Goal: Transaction & Acquisition: Purchase product/service

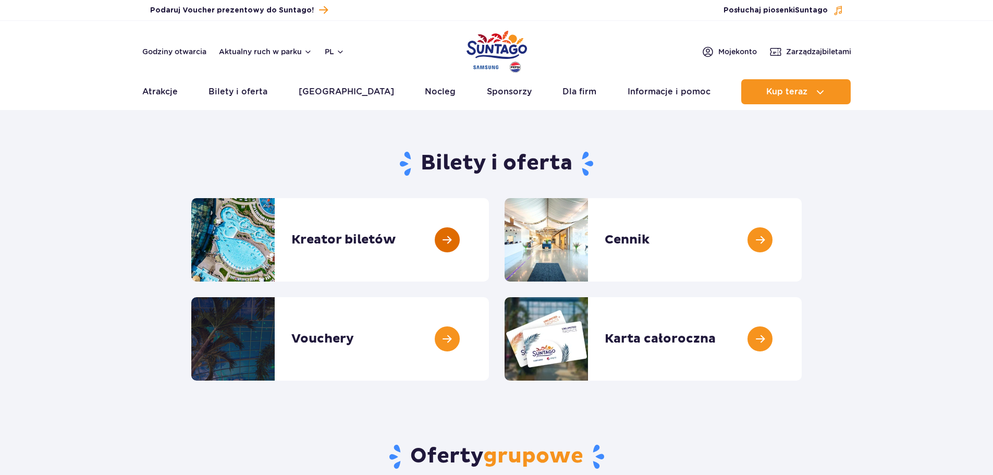
click at [489, 249] on link at bounding box center [489, 239] width 0 height 83
click at [172, 95] on link "Atrakcje" at bounding box center [159, 91] width 35 height 25
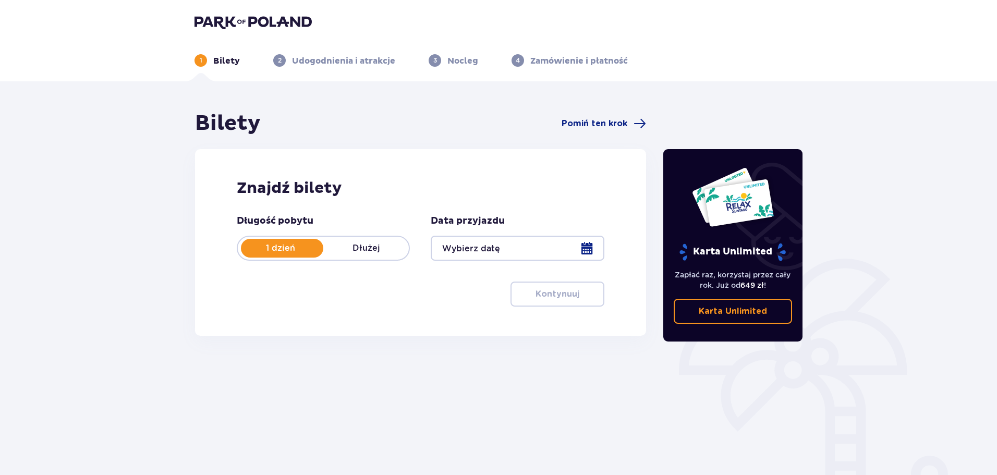
click at [492, 249] on div at bounding box center [517, 248] width 173 height 25
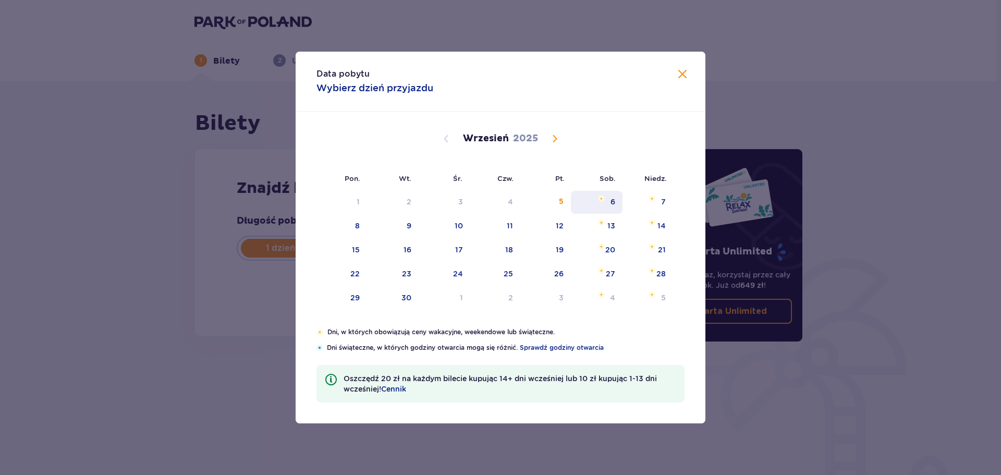
click at [600, 206] on div "6" at bounding box center [597, 202] width 52 height 23
type input "06.09.25"
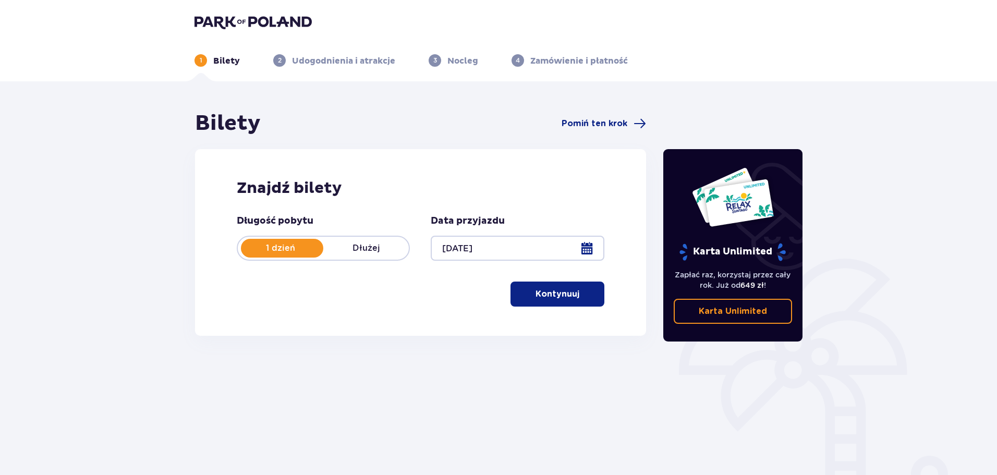
click at [589, 295] on button "Kontynuuj" at bounding box center [557, 294] width 94 height 25
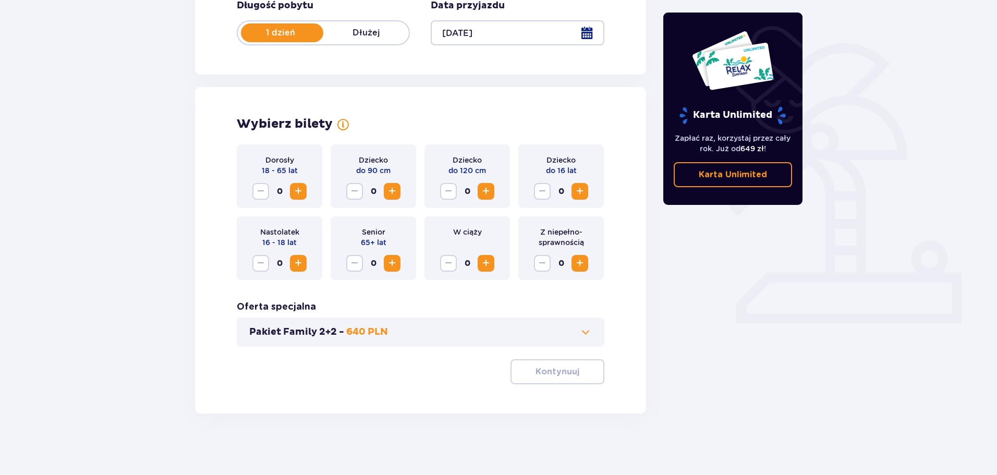
scroll to position [216, 0]
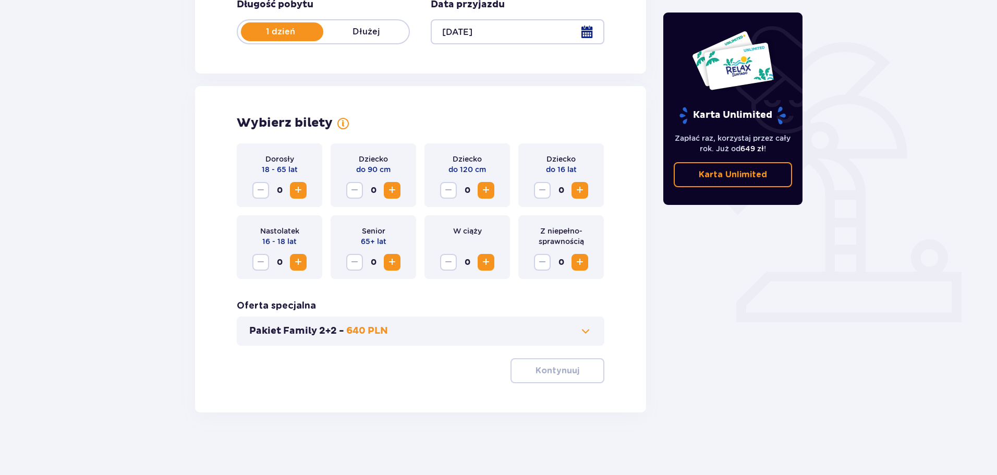
click at [301, 192] on span "Increase" at bounding box center [298, 190] width 13 height 13
click at [575, 367] on span "button" at bounding box center [581, 370] width 13 height 13
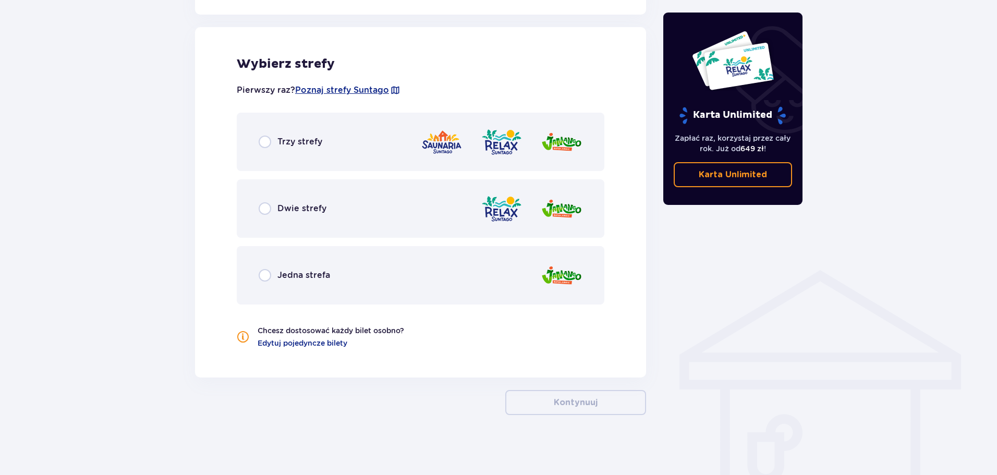
scroll to position [579, 0]
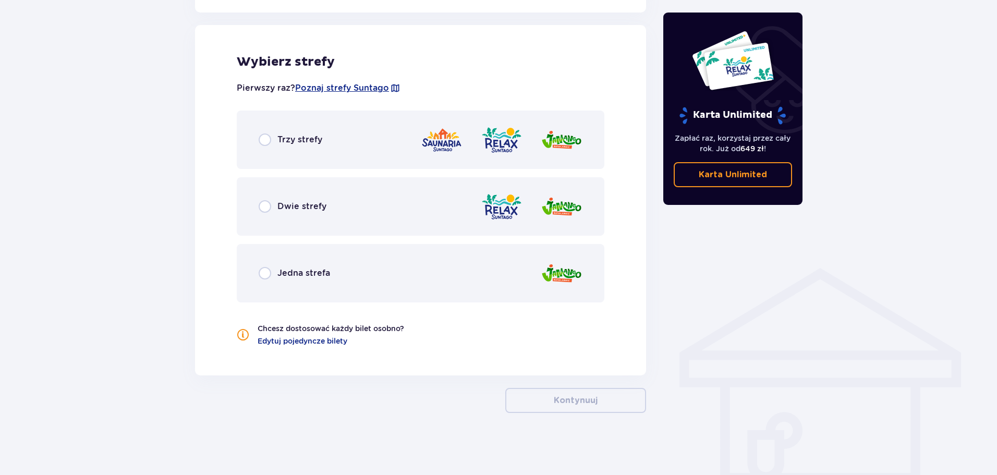
click at [288, 210] on p "Dwie strefy" at bounding box center [301, 206] width 49 height 11
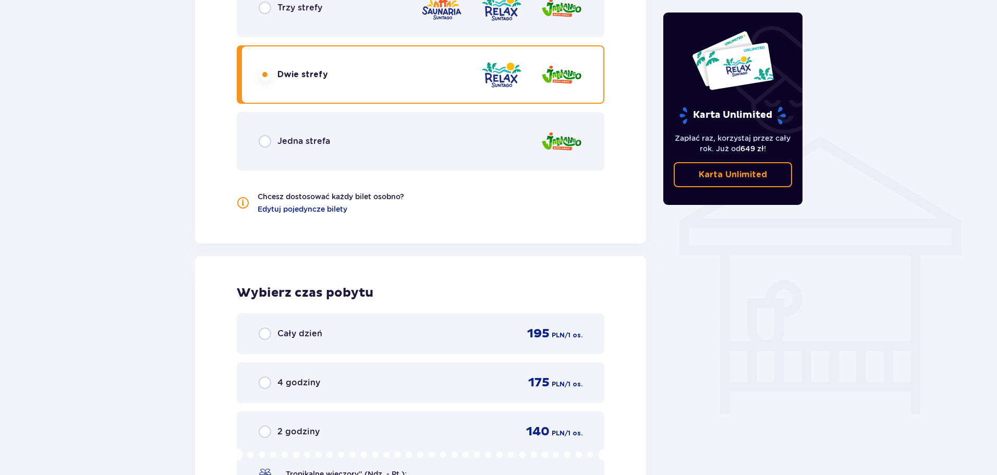
scroll to position [606, 0]
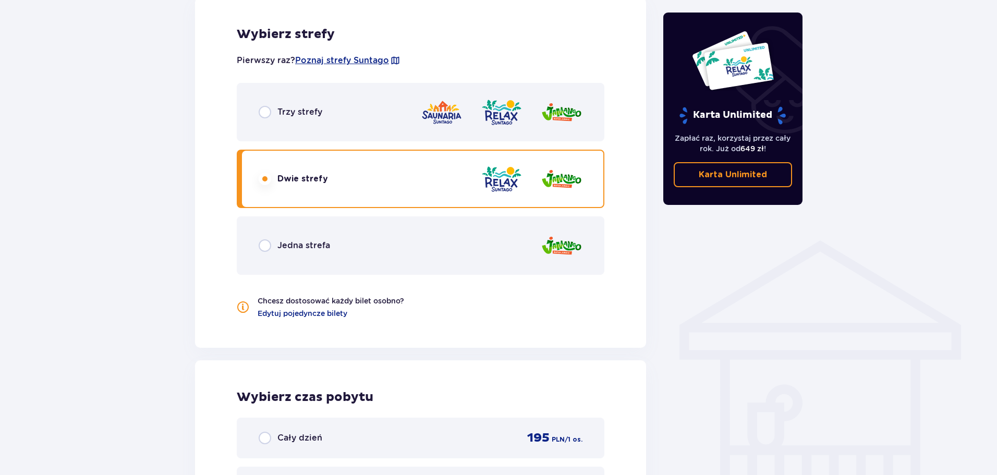
click at [374, 239] on div "Jedna strefa" at bounding box center [421, 245] width 368 height 58
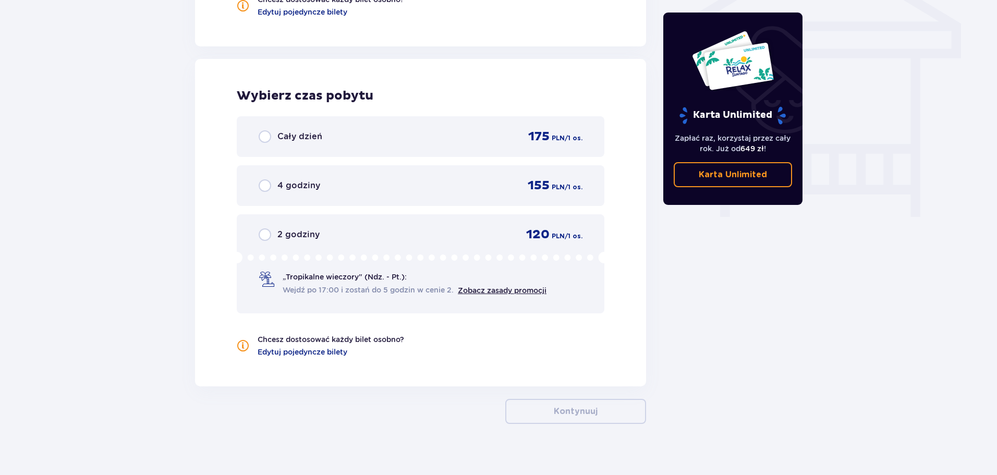
scroll to position [919, 0]
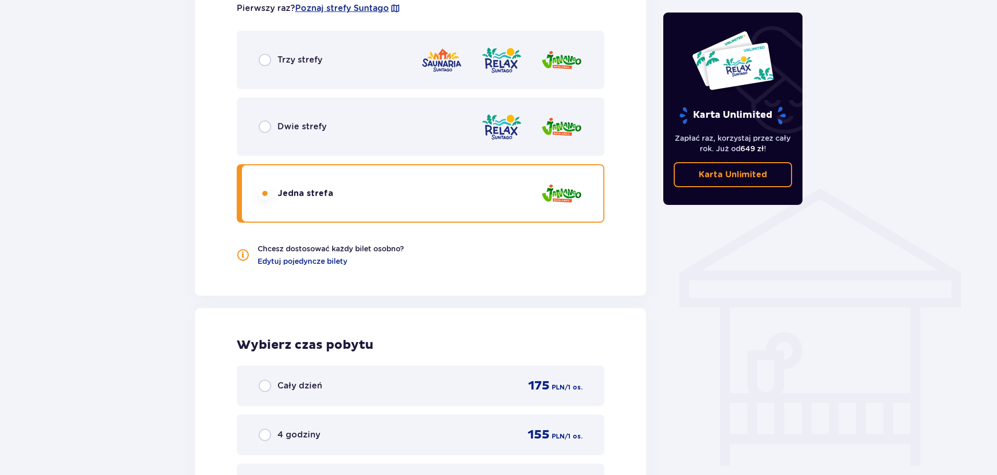
click at [381, 127] on div "Dwie strefy" at bounding box center [421, 126] width 368 height 58
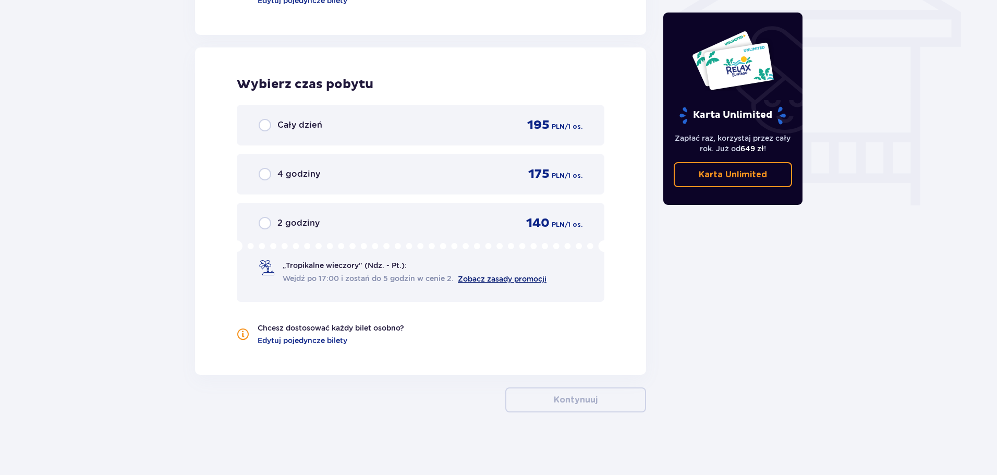
click at [486, 277] on link "Zobacz zasady promocji" at bounding box center [502, 279] width 89 height 8
click at [404, 215] on div "2 godziny 140 PLN / 1 os." at bounding box center [421, 223] width 324 height 16
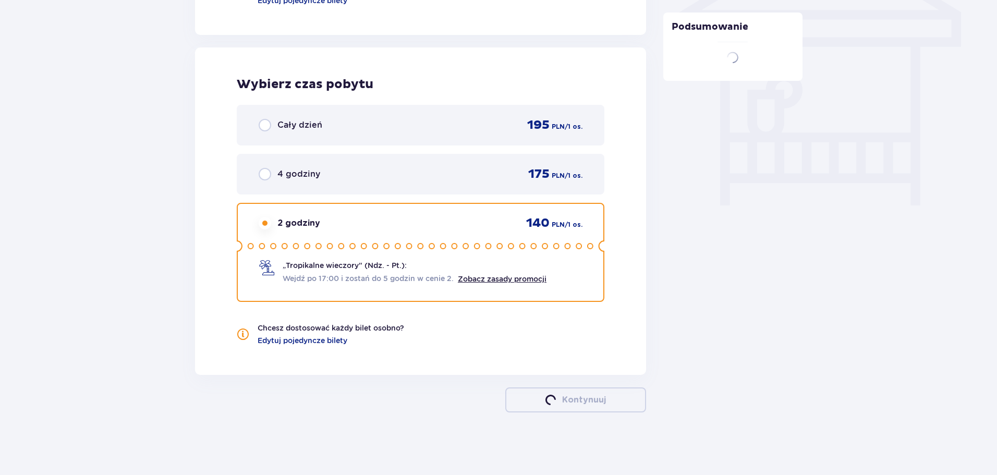
click at [399, 177] on div "4 godziny 175 PLN / 1 os." at bounding box center [421, 174] width 324 height 16
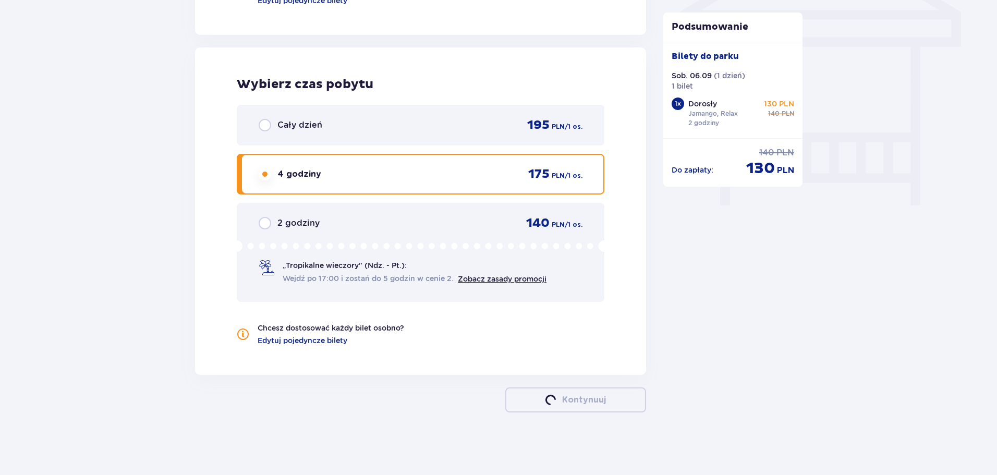
click at [405, 221] on div "2 godziny 140 PLN / 1 os." at bounding box center [421, 223] width 324 height 16
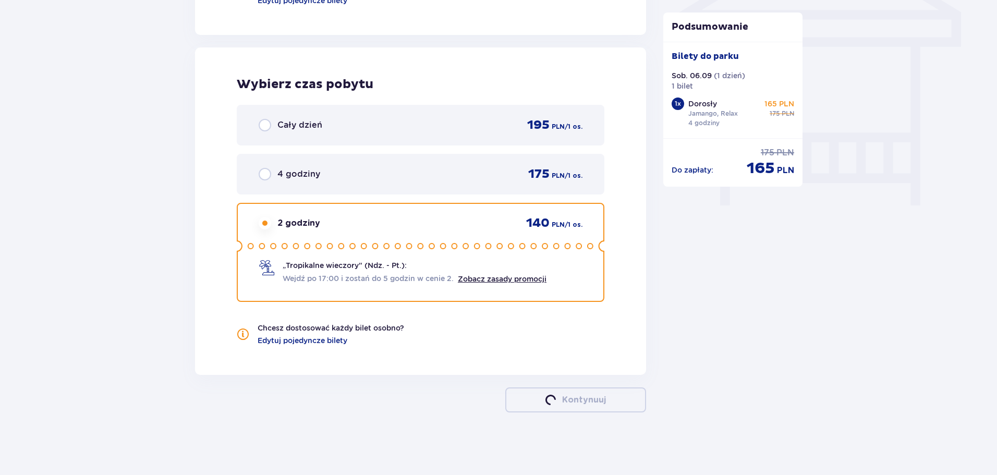
click at [407, 179] on div "4 godziny 175 PLN / 1 os." at bounding box center [421, 174] width 324 height 16
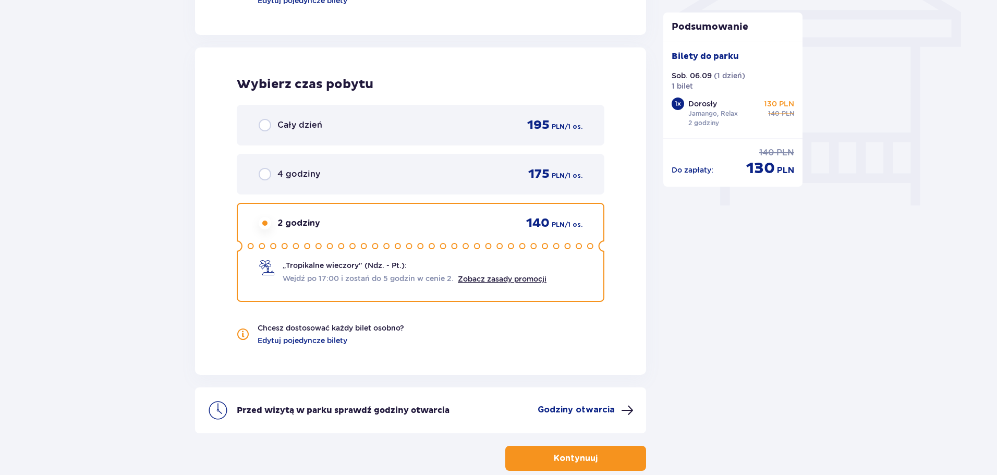
click at [406, 192] on div "4 godziny 175 PLN / 1 os." at bounding box center [421, 174] width 368 height 41
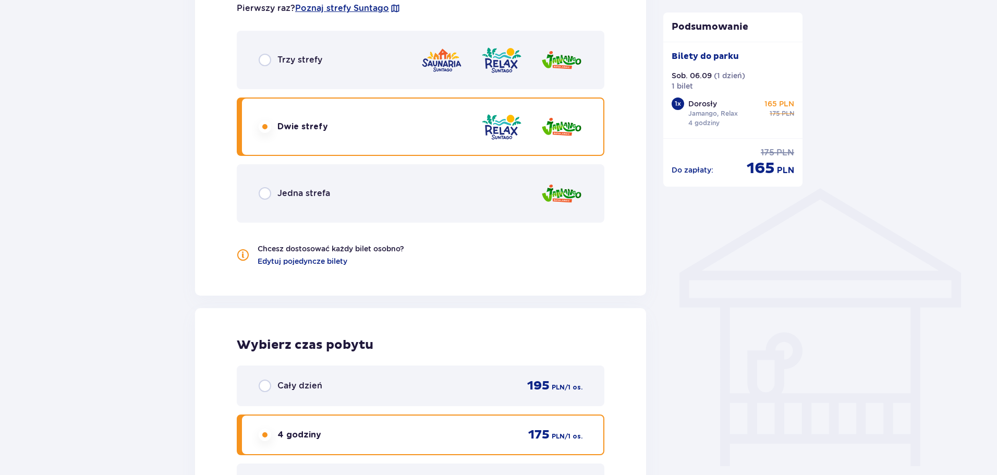
scroll to position [711, 0]
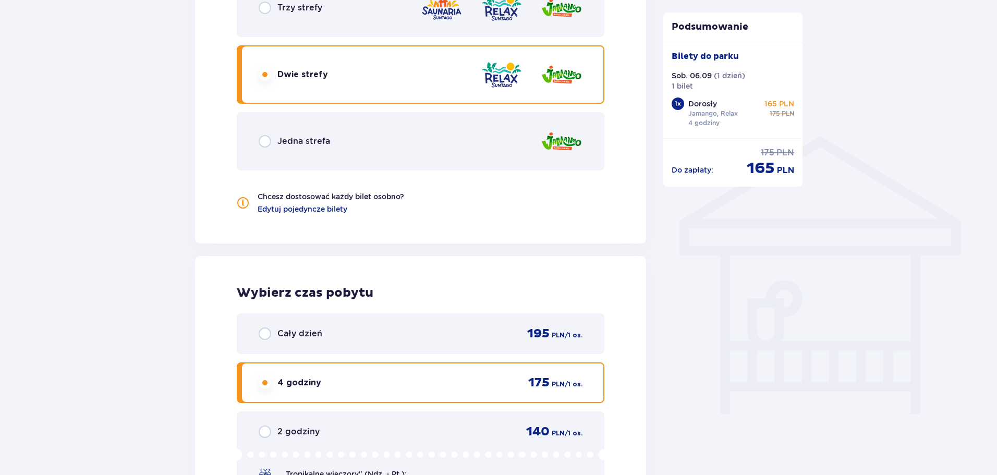
click at [418, 197] on div "Pierwszy raz? Poznaj strefy Suntago Trzy strefy Dwie strefy Jedna strefa Chcesz…" at bounding box center [421, 76] width 368 height 276
click at [425, 144] on div "Jedna strefa" at bounding box center [421, 141] width 368 height 58
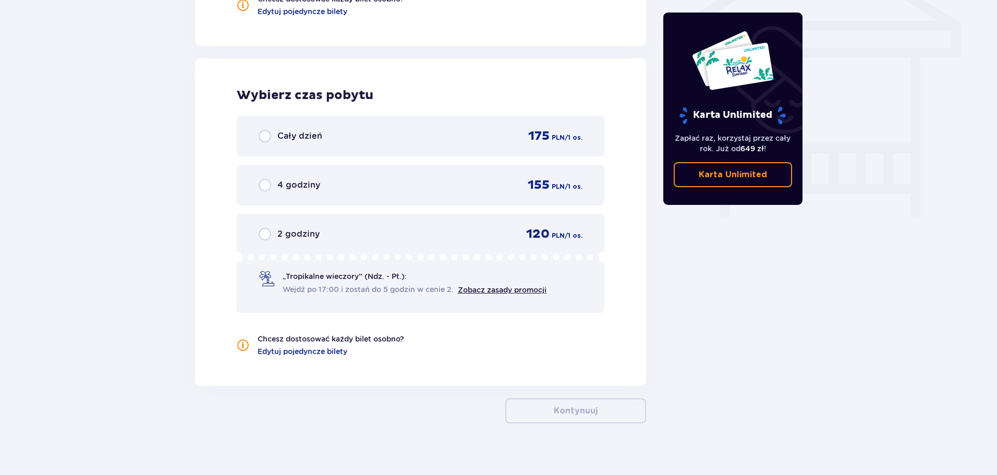
scroll to position [919, 0]
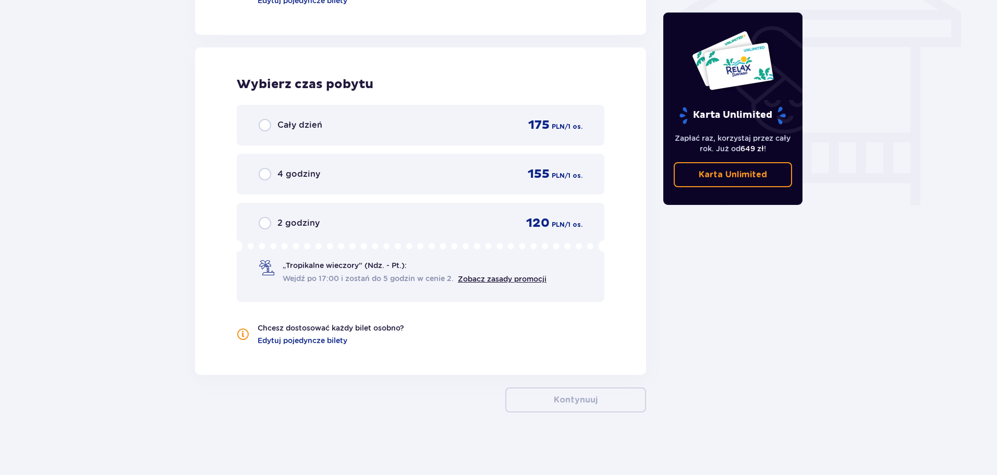
click at [467, 217] on div "2 godziny 120 PLN / 1 os." at bounding box center [421, 223] width 324 height 16
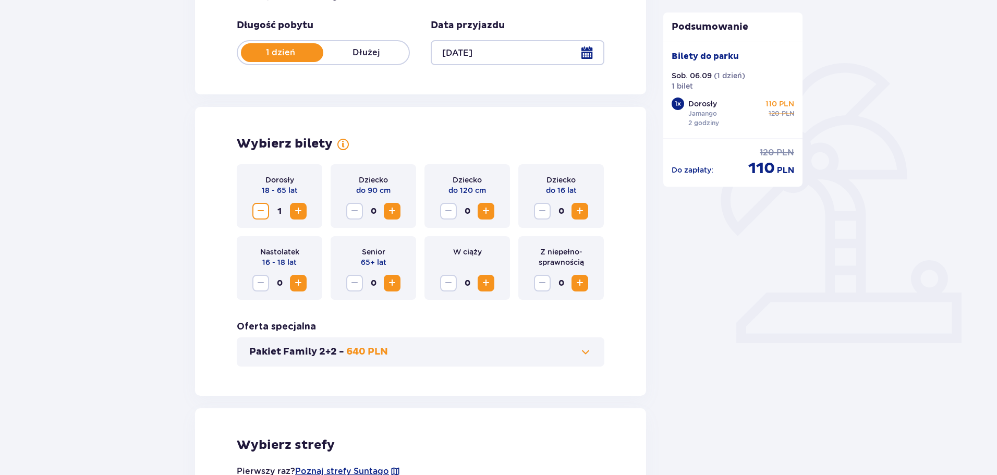
scroll to position [0, 0]
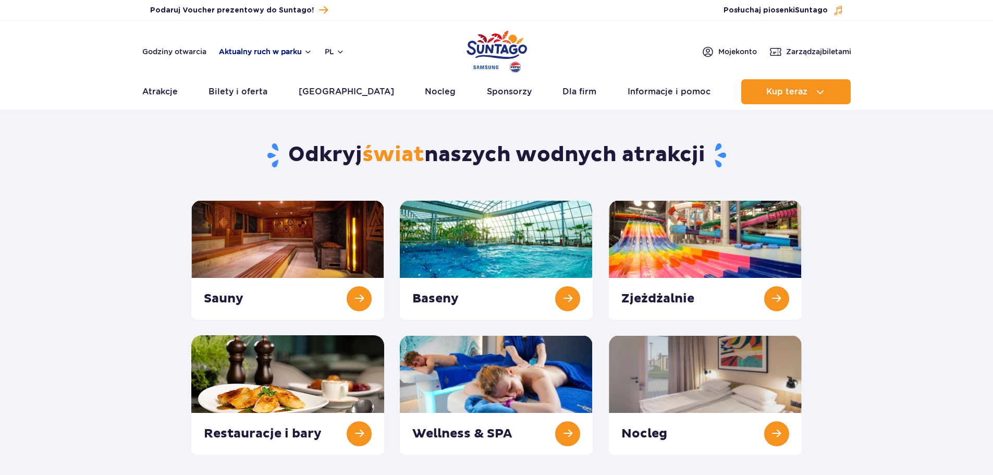
click at [293, 54] on button "Aktualny ruch w parku" at bounding box center [265, 51] width 93 height 8
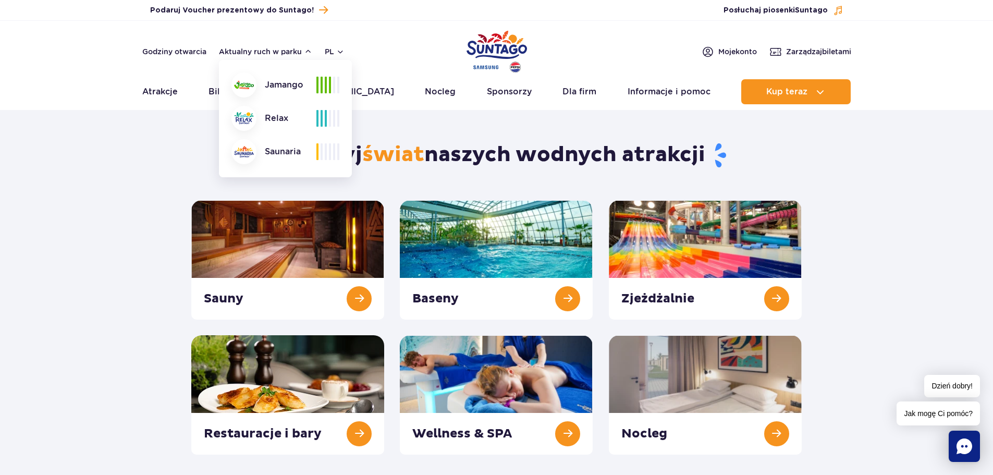
click at [170, 168] on section "Odkryj świat naszych wodnych atrakcji Sauny Baseny Zjeżdżalnie Nocleg" at bounding box center [496, 286] width 993 height 338
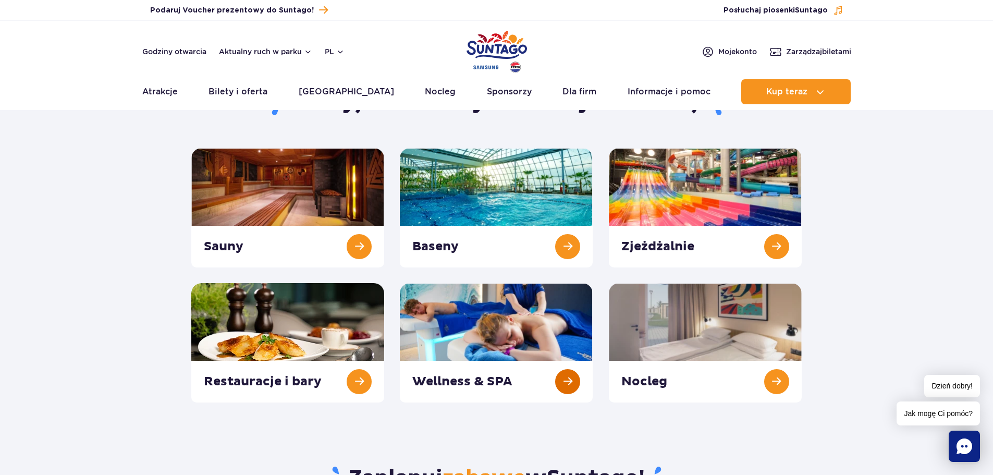
scroll to position [104, 0]
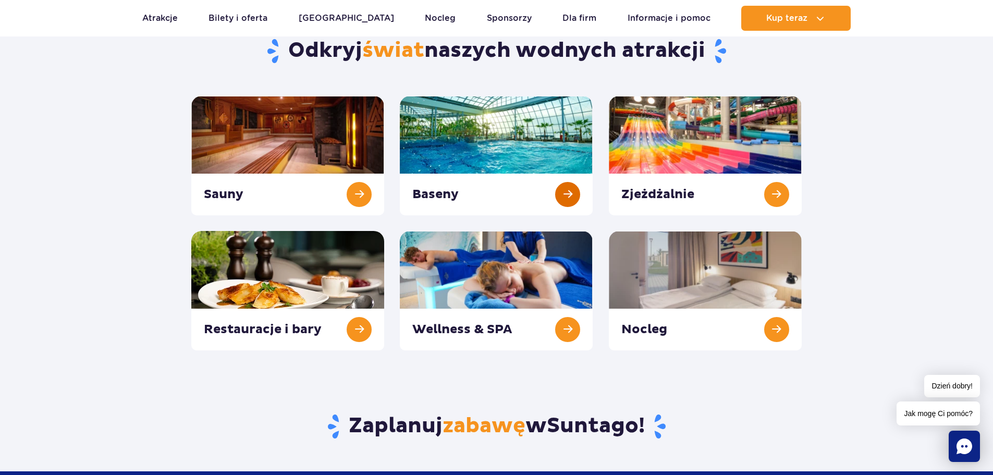
click at [577, 192] on link at bounding box center [496, 155] width 193 height 119
click at [509, 180] on link at bounding box center [496, 155] width 193 height 119
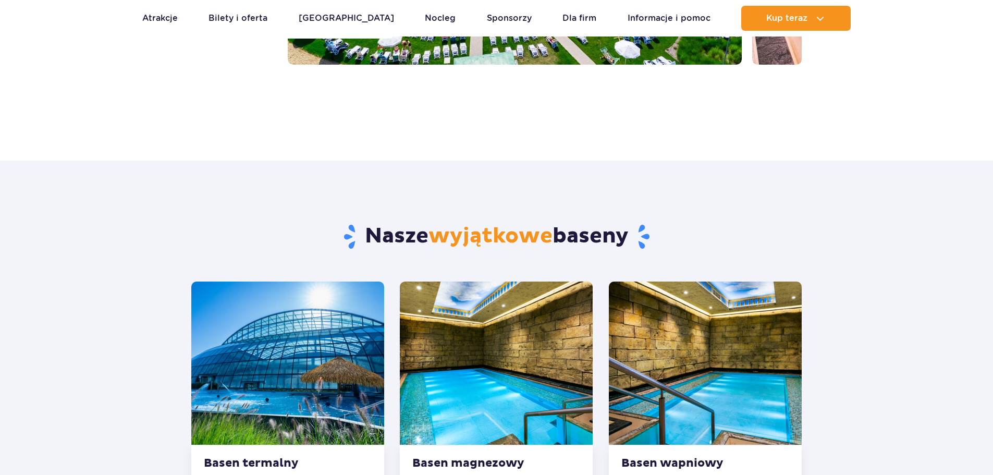
scroll to position [626, 0]
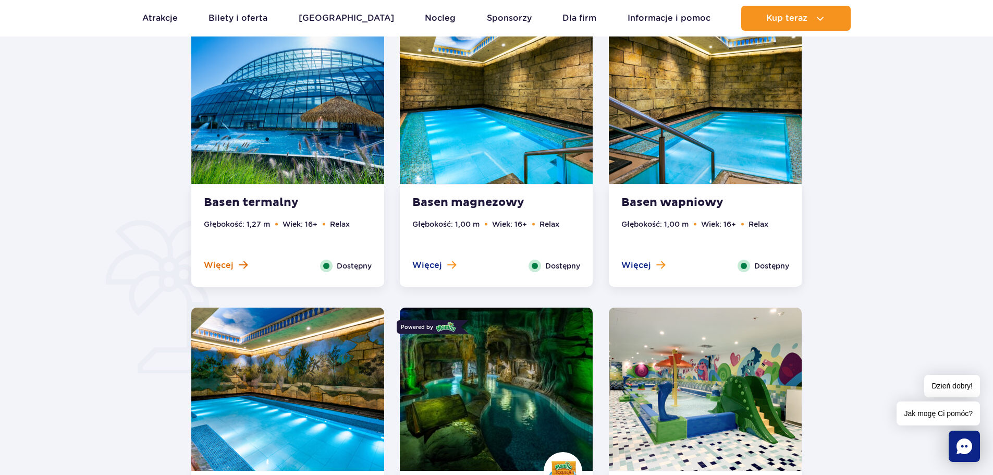
drag, startPoint x: 260, startPoint y: 201, endPoint x: 229, endPoint y: 266, distance: 72.1
drag, startPoint x: 229, startPoint y: 266, endPoint x: 222, endPoint y: 266, distance: 7.3
click at [222, 266] on span "Więcej" at bounding box center [219, 265] width 30 height 11
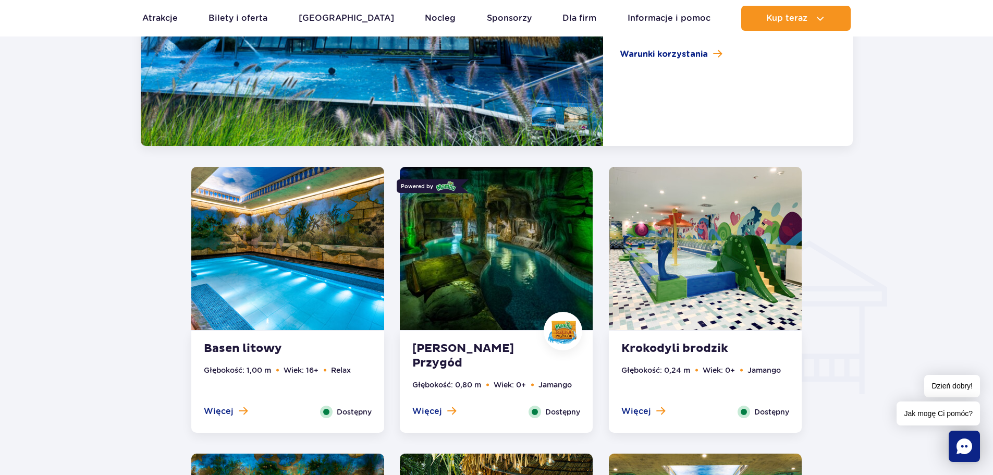
scroll to position [1134, 0]
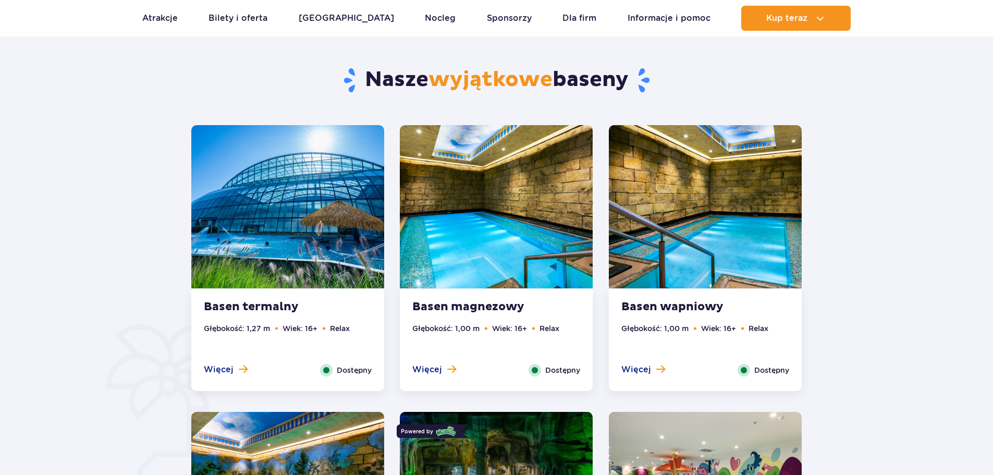
scroll to position [626, 0]
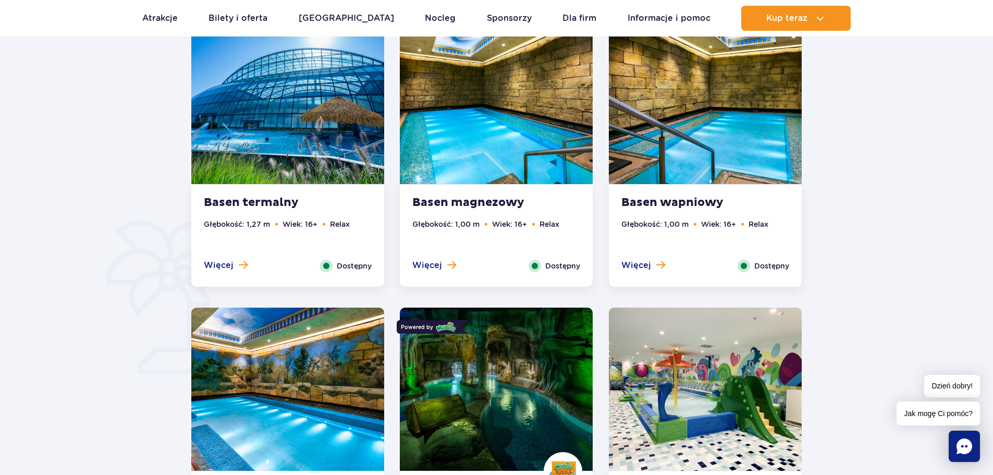
drag, startPoint x: 269, startPoint y: 137, endPoint x: 241, endPoint y: 201, distance: 69.4
drag, startPoint x: 241, startPoint y: 201, endPoint x: 215, endPoint y: 268, distance: 72.1
drag, startPoint x: 215, startPoint y: 268, endPoint x: 130, endPoint y: 259, distance: 86.0
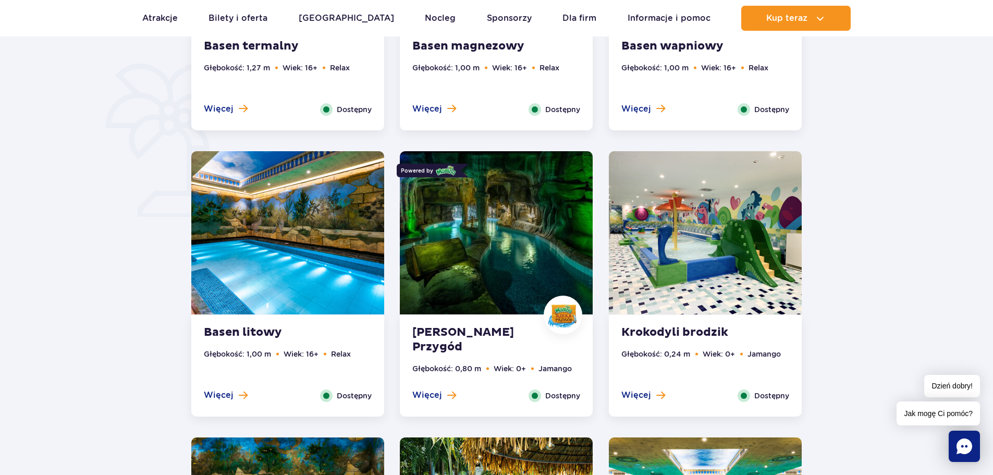
scroll to position [886, 0]
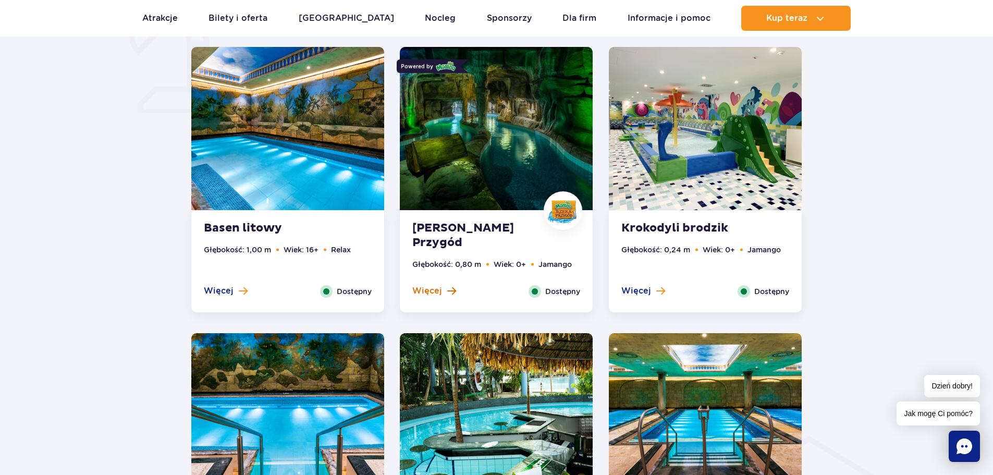
drag, startPoint x: 467, startPoint y: 154, endPoint x: 435, endPoint y: 286, distance: 135.7
drag, startPoint x: 435, startPoint y: 286, endPoint x: 440, endPoint y: 290, distance: 6.3
click at [440, 290] on span "Więcej" at bounding box center [427, 290] width 30 height 11
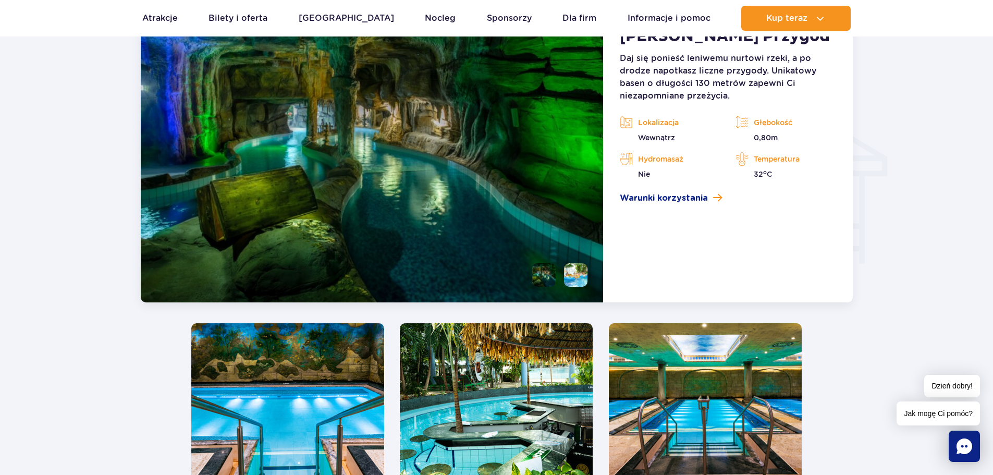
scroll to position [1108, 0]
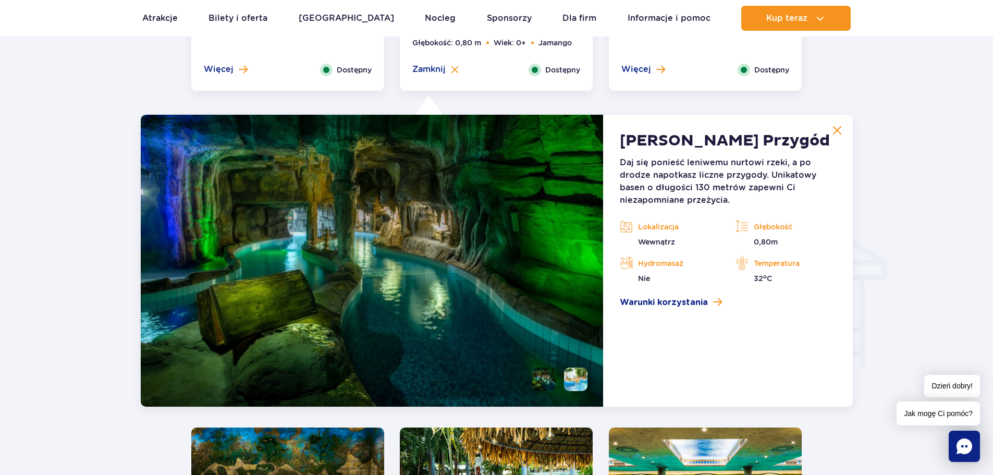
click at [833, 131] on img at bounding box center [837, 130] width 9 height 9
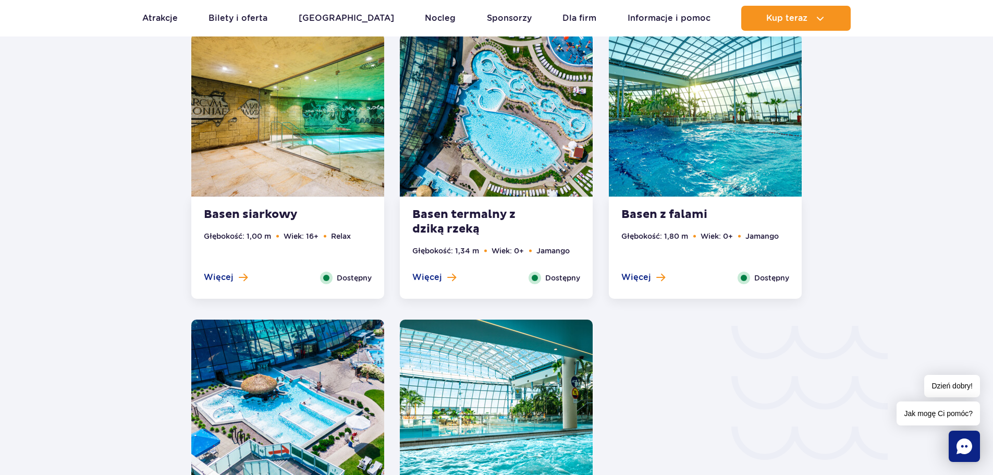
scroll to position [1577, 0]
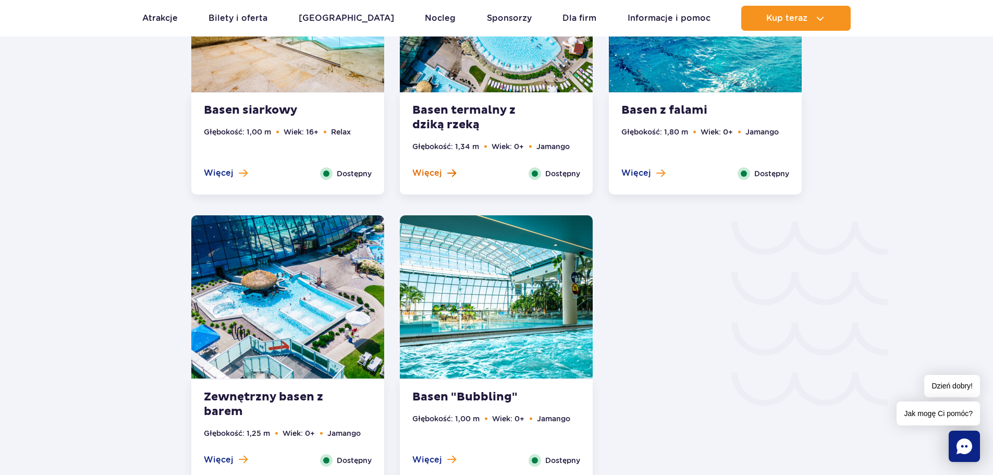
click at [436, 172] on span "Więcej" at bounding box center [427, 172] width 30 height 11
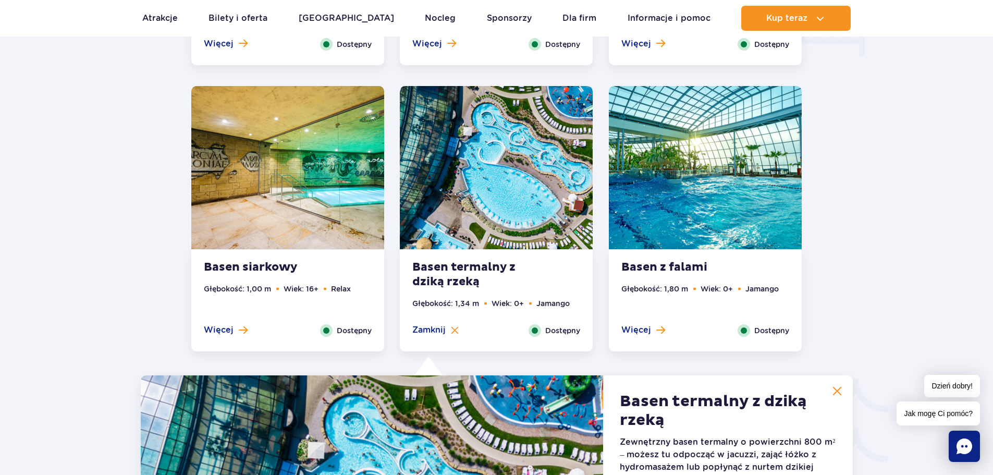
scroll to position [1472, 0]
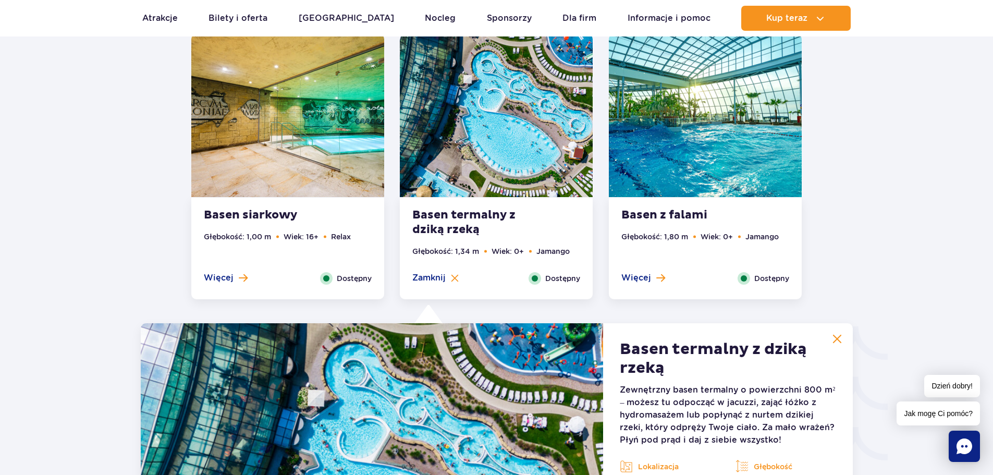
click at [832, 333] on button at bounding box center [837, 338] width 21 height 21
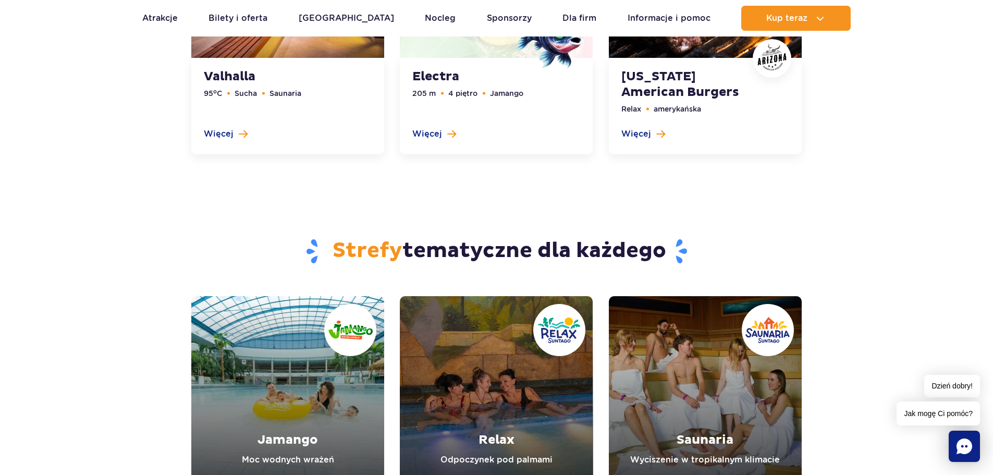
scroll to position [2724, 0]
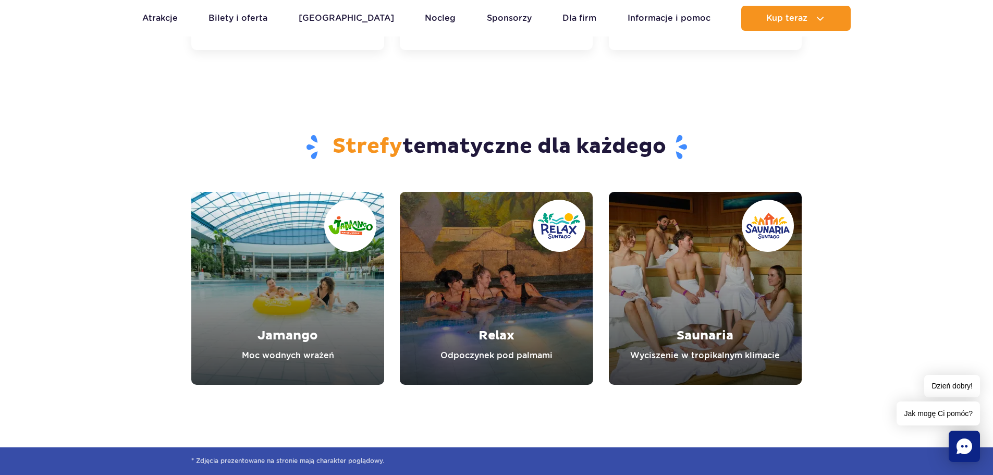
click at [350, 274] on link "Jamango" at bounding box center [287, 288] width 193 height 193
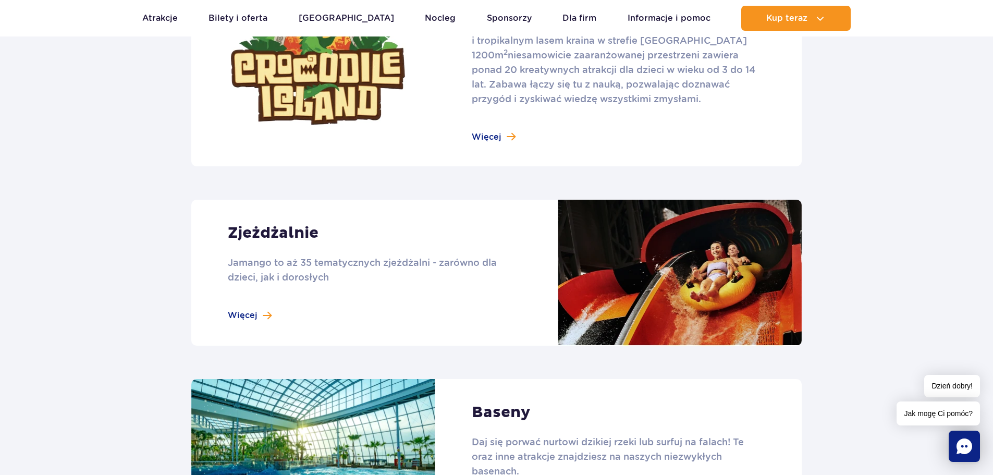
scroll to position [730, 0]
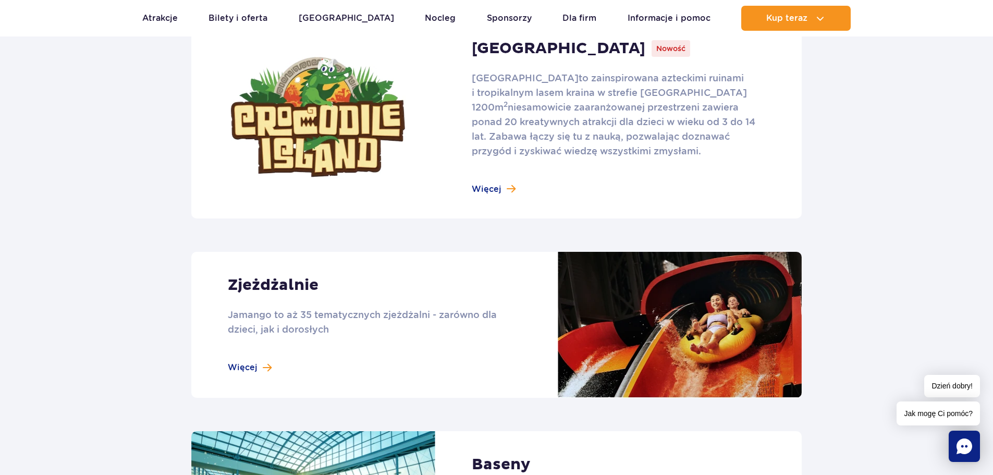
click at [491, 188] on link at bounding box center [496, 117] width 611 height 203
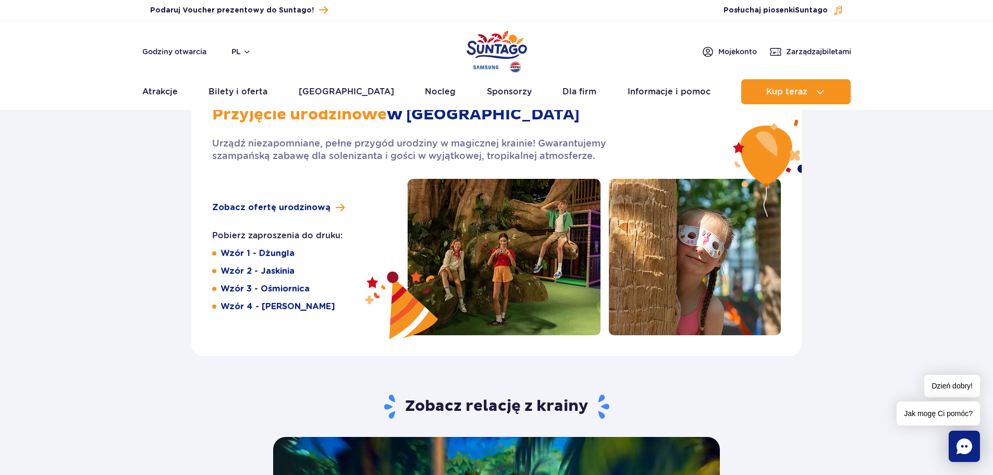
scroll to position [1668, 0]
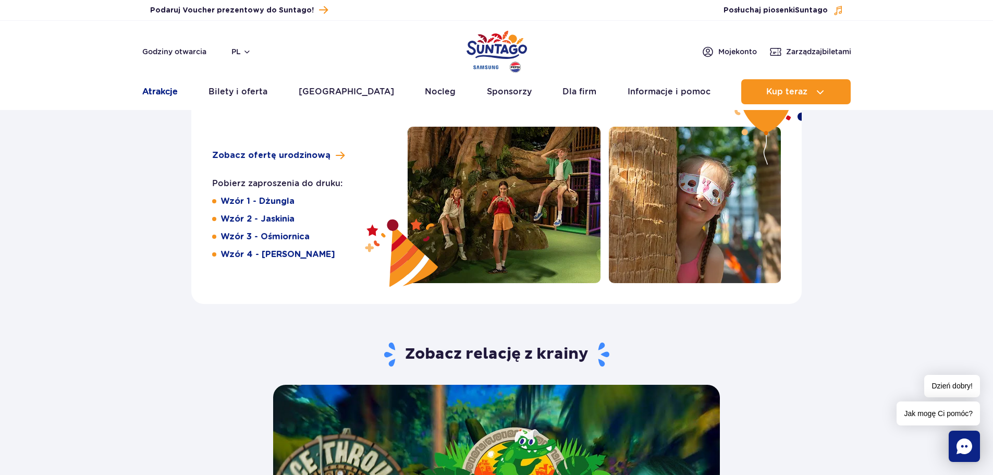
click at [174, 90] on link "Atrakcje" at bounding box center [159, 91] width 35 height 25
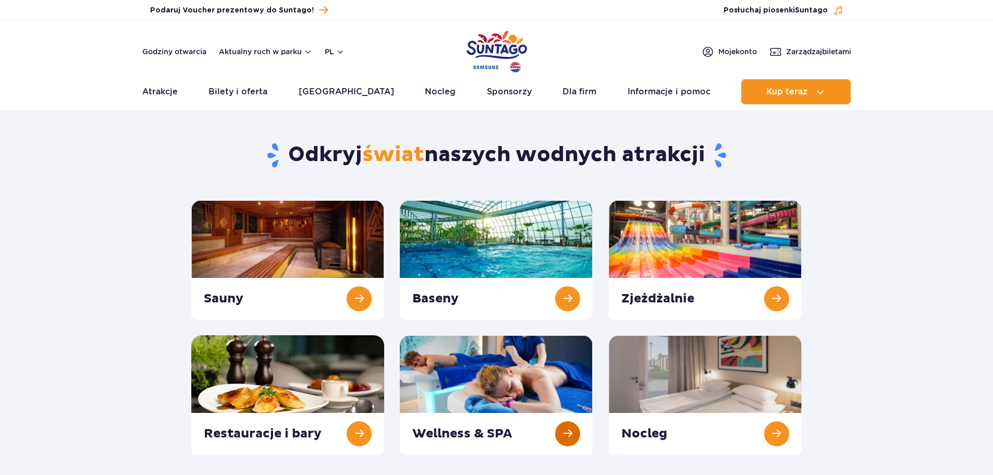
scroll to position [104, 0]
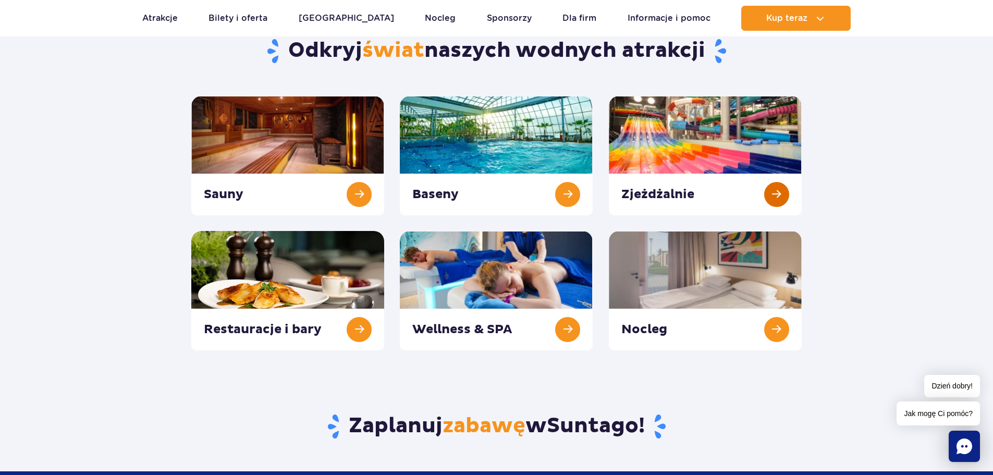
click at [768, 180] on link at bounding box center [705, 155] width 193 height 119
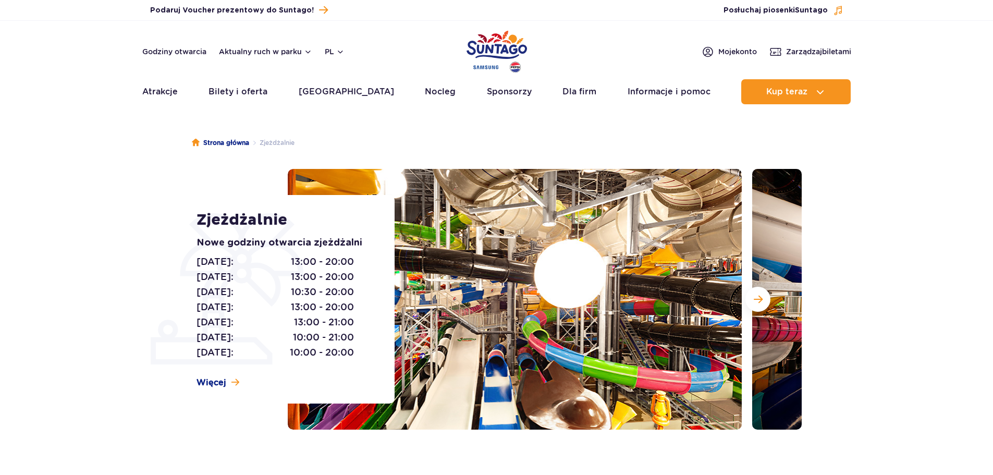
scroll to position [52, 0]
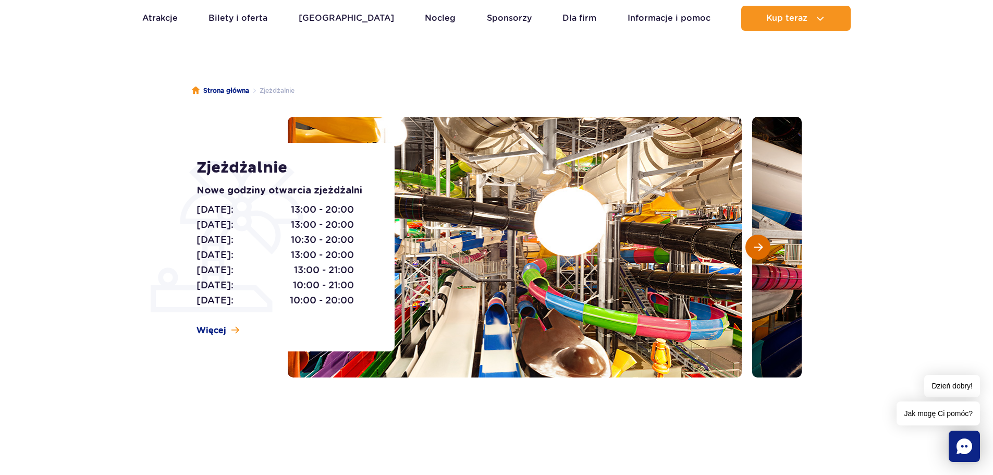
click at [751, 242] on button "Następny slajd" at bounding box center [758, 247] width 25 height 25
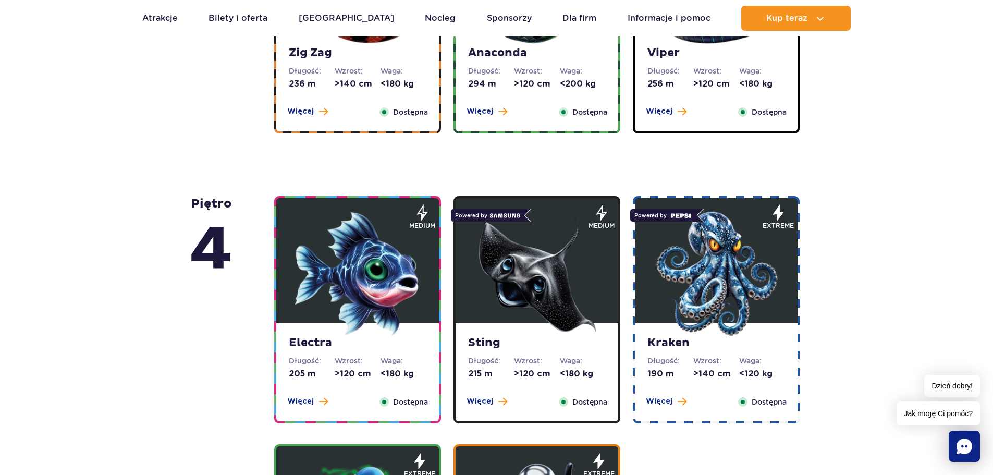
scroll to position [938, 0]
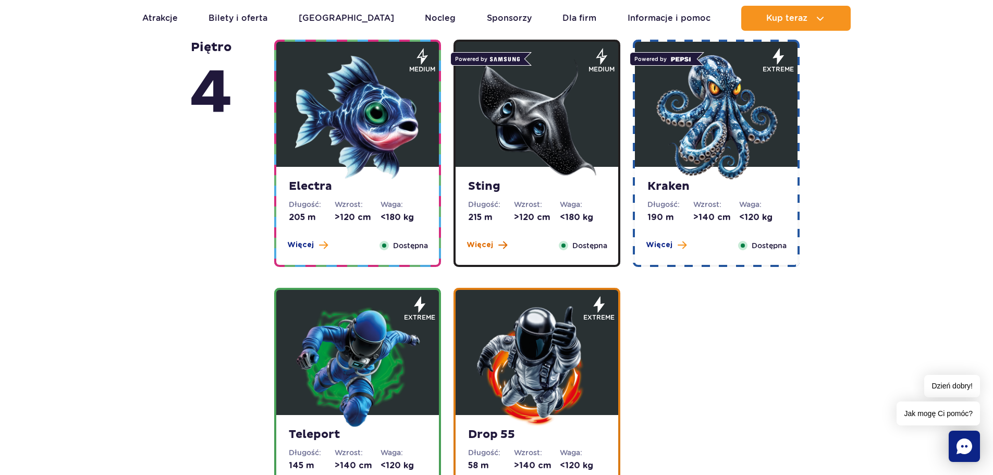
drag, startPoint x: 499, startPoint y: 243, endPoint x: 491, endPoint y: 246, distance: 8.6
click at [491, 246] on span "Więcej" at bounding box center [480, 245] width 27 height 10
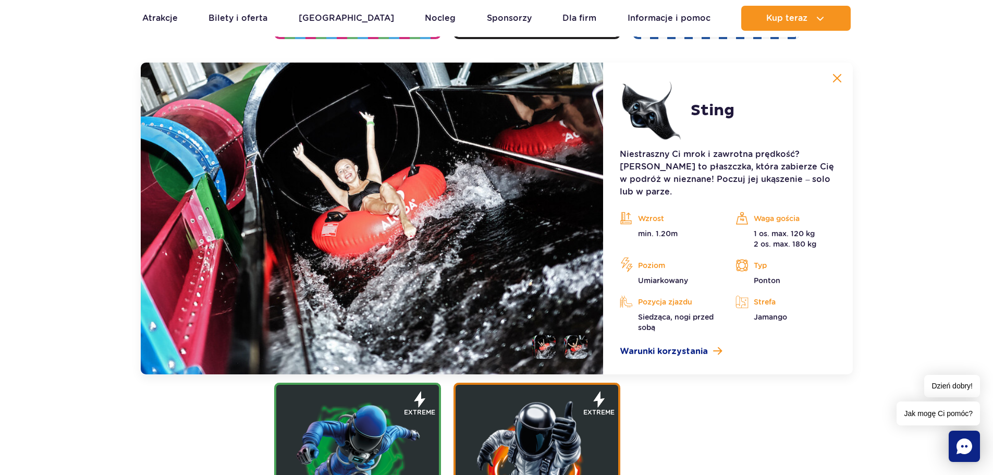
click at [835, 78] on img at bounding box center [837, 78] width 9 height 9
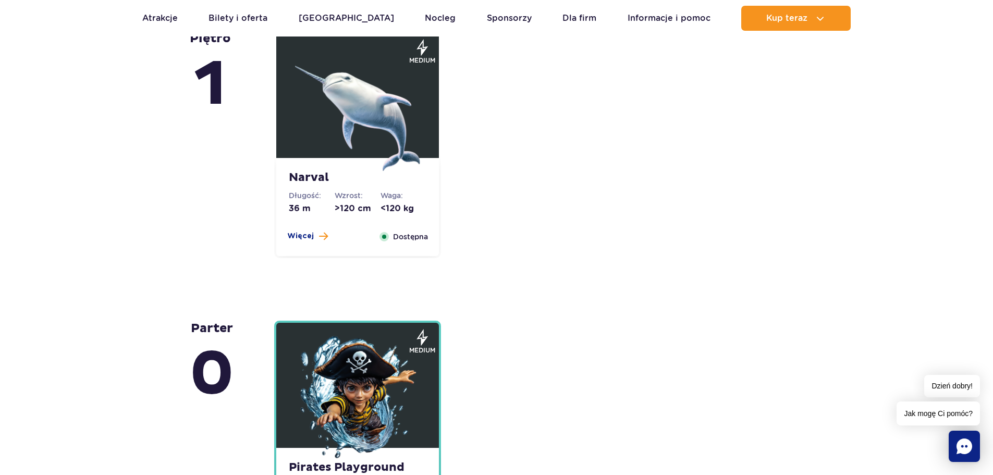
click at [299, 230] on div "Narval Długość: 36 m Wzrost: >120 cm Waga: <120 kg Więcej Zamknij Dostępna" at bounding box center [357, 207] width 163 height 98
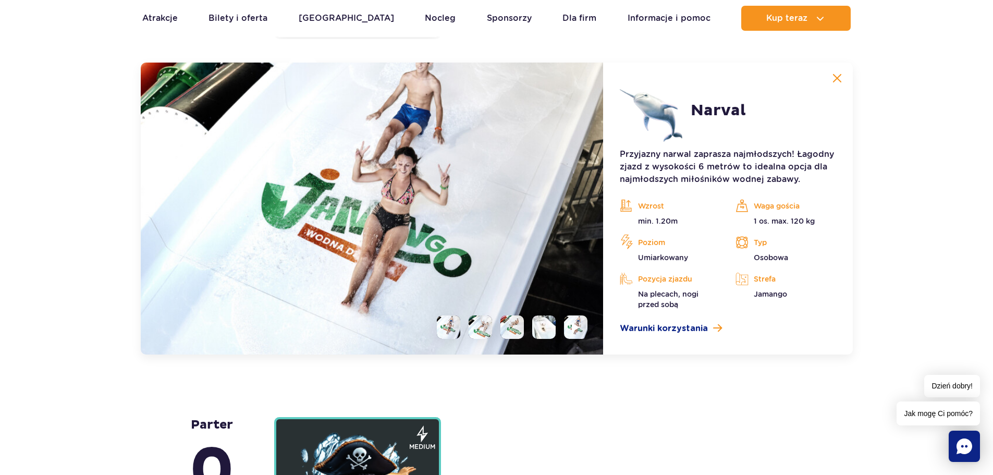
click at [838, 77] on img at bounding box center [837, 78] width 9 height 9
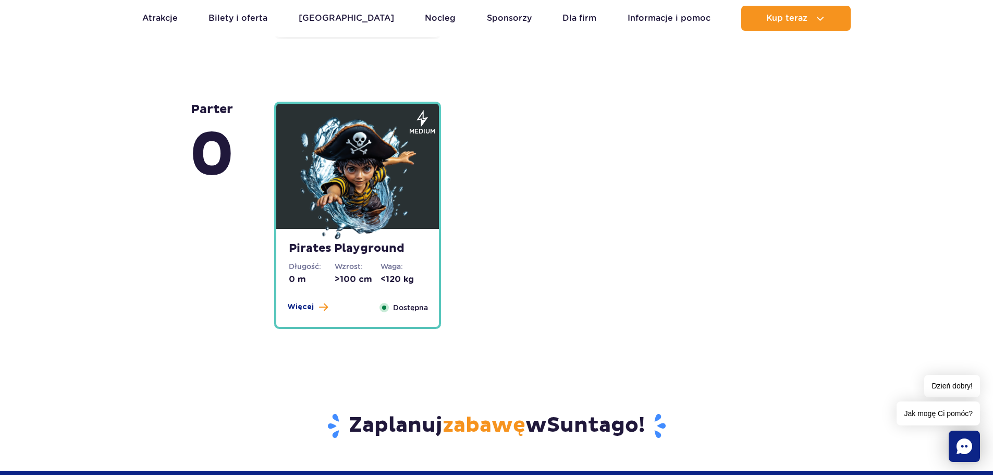
click at [302, 300] on div "Pirates Playground Długość: 0 m Wzrost: >100 cm Waga: <120 kg Więcej Zamknij Do…" at bounding box center [357, 278] width 163 height 98
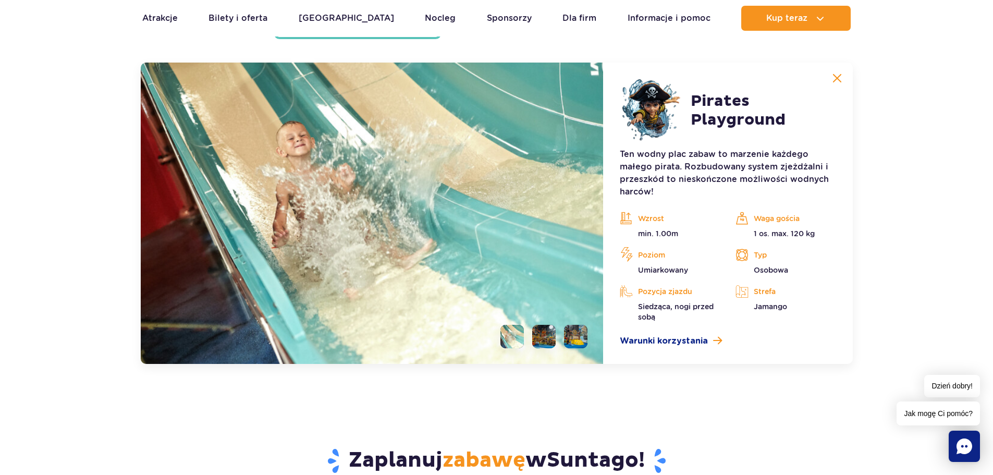
click at [836, 74] on img at bounding box center [837, 78] width 9 height 9
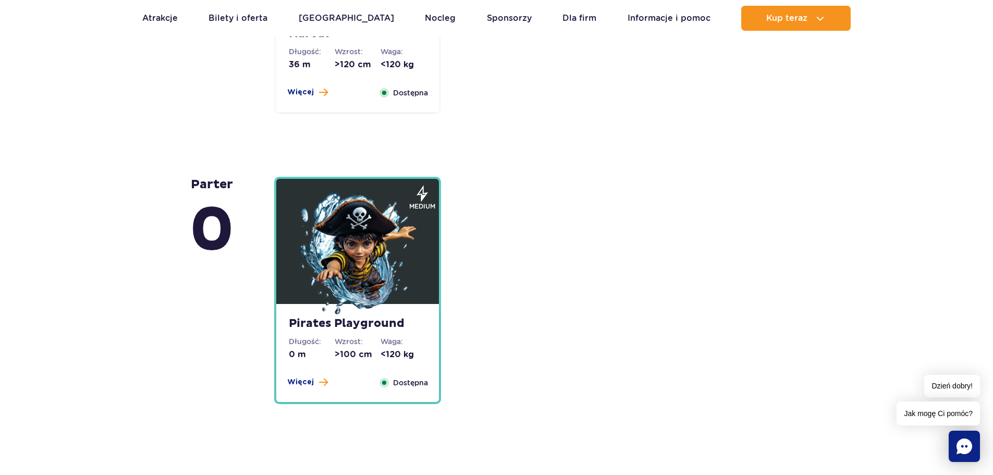
scroll to position [2405, 0]
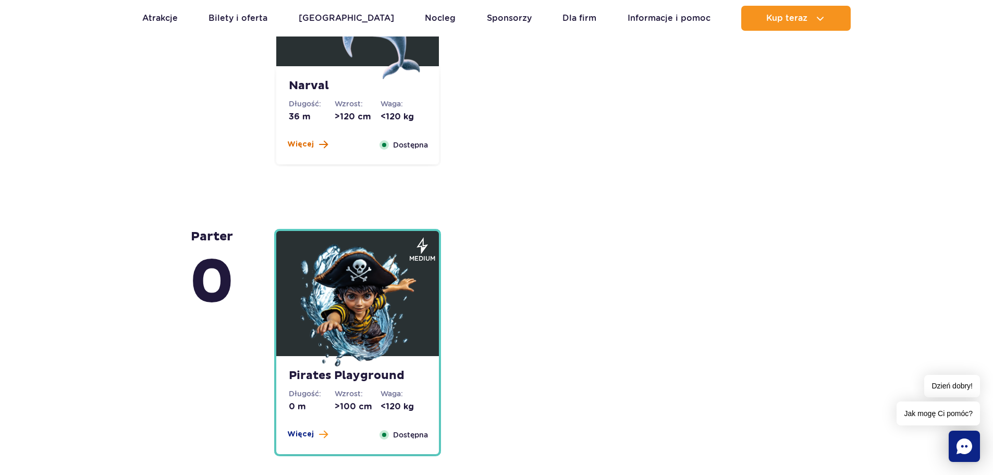
click at [311, 142] on span "Więcej" at bounding box center [300, 144] width 27 height 10
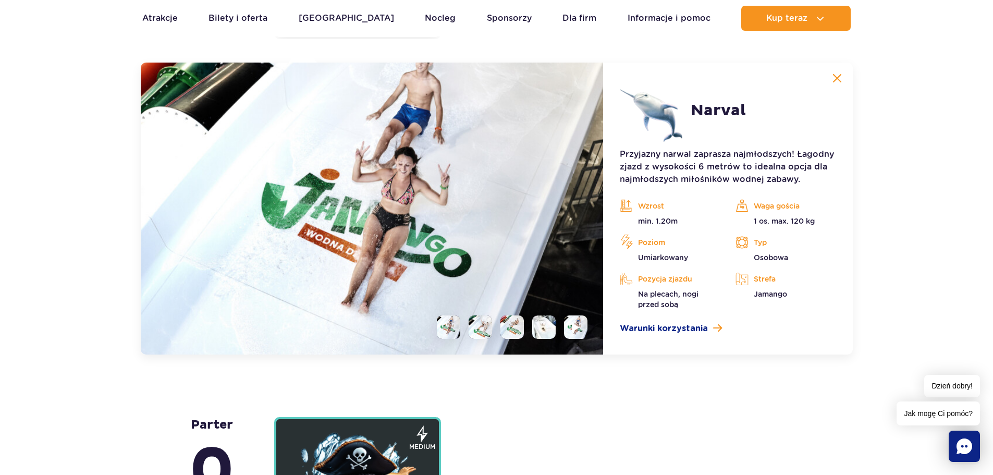
click at [836, 80] on img at bounding box center [837, 78] width 9 height 9
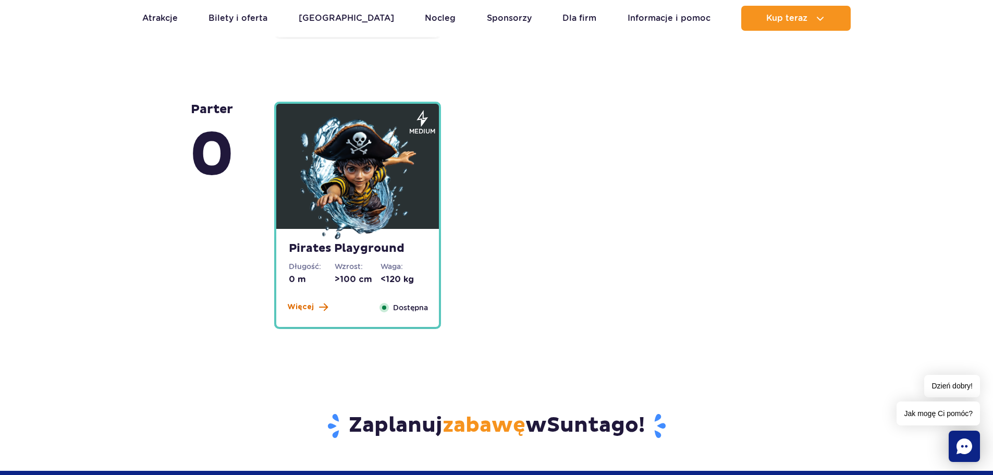
click at [308, 303] on span "Więcej" at bounding box center [300, 307] width 27 height 10
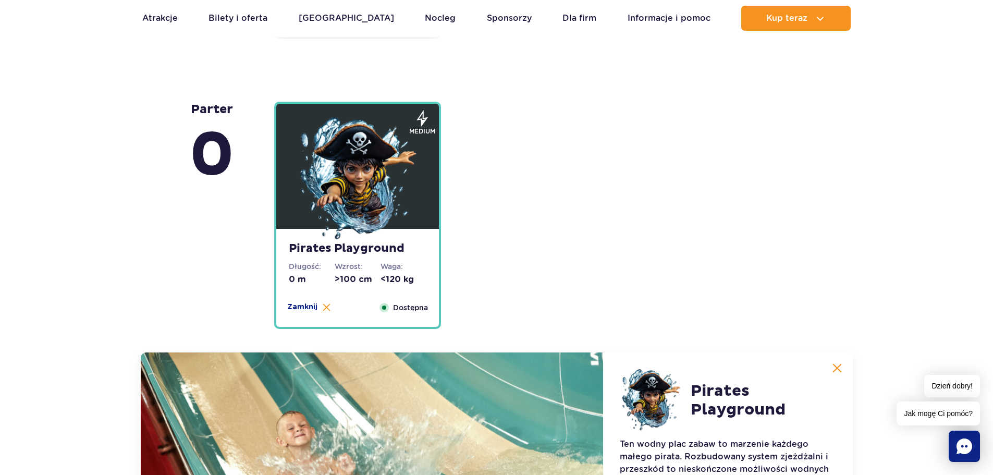
scroll to position [2822, 0]
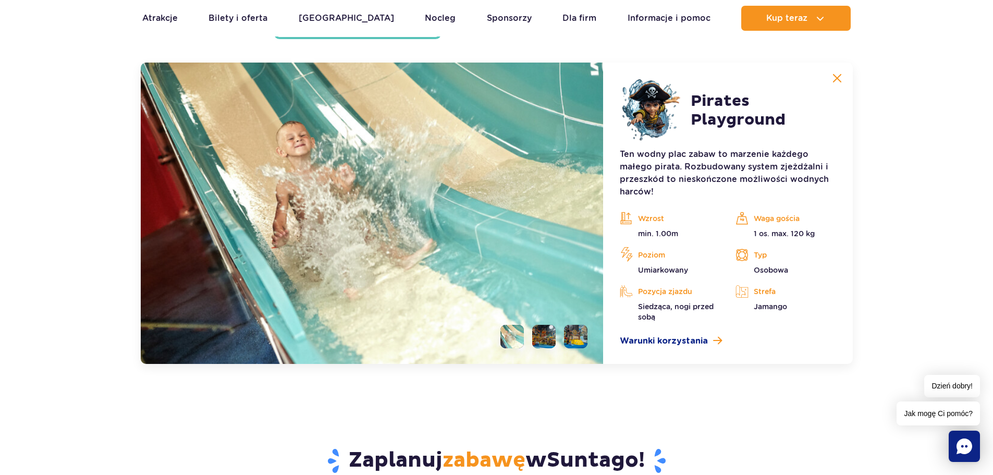
click at [594, 216] on img at bounding box center [372, 213] width 463 height 301
click at [539, 330] on li at bounding box center [543, 336] width 23 height 23
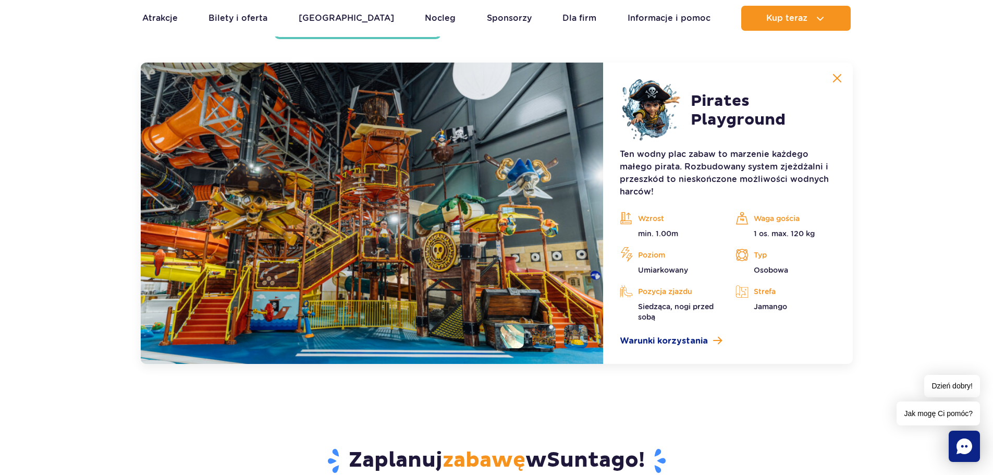
click at [569, 330] on li at bounding box center [575, 336] width 23 height 23
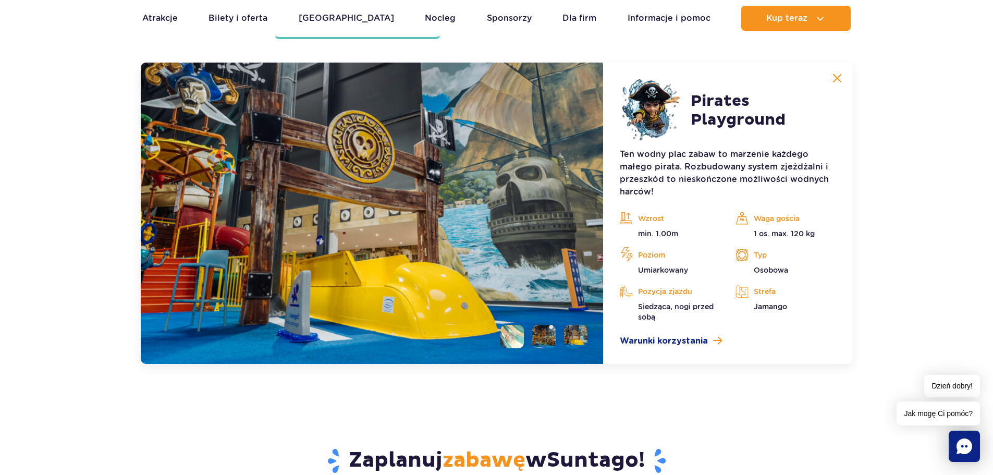
click at [551, 332] on li at bounding box center [543, 336] width 23 height 23
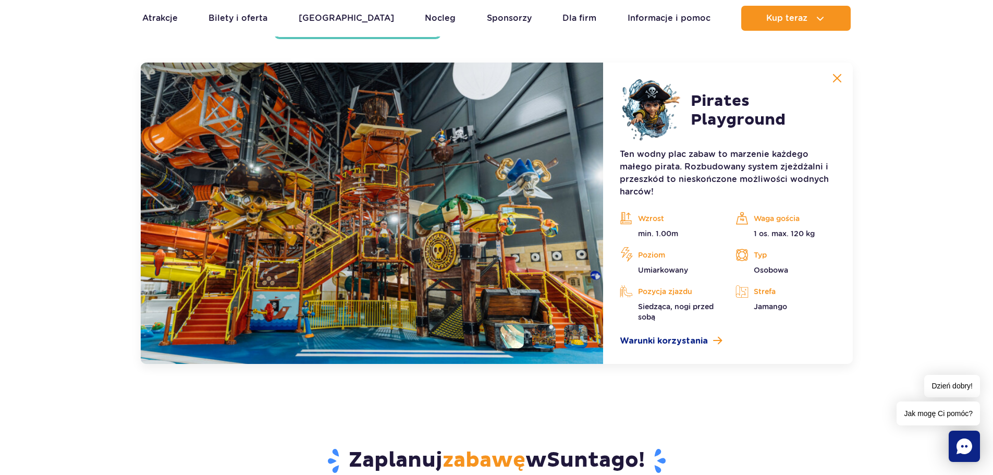
click at [844, 80] on button at bounding box center [837, 78] width 21 height 21
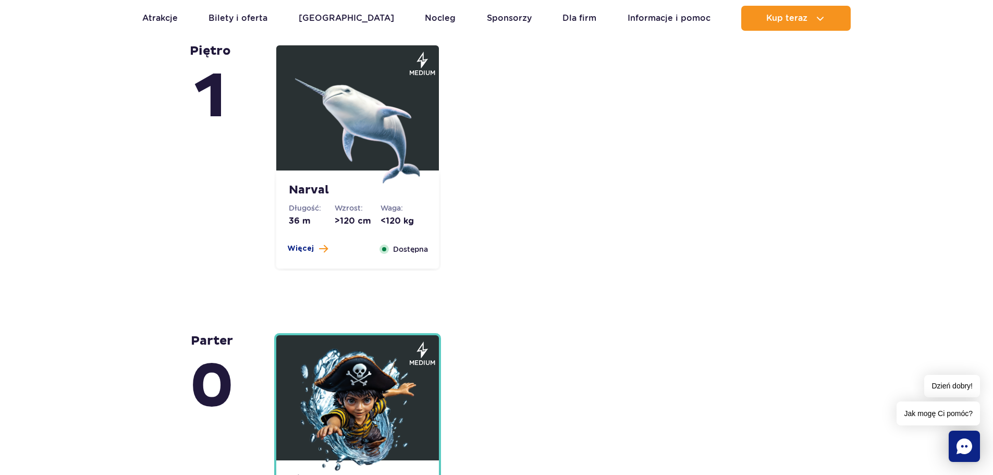
click at [308, 255] on div "Narval Długość: 36 m Wzrost: >120 cm Waga: <120 kg Więcej Zamknij Dostępna" at bounding box center [357, 219] width 163 height 98
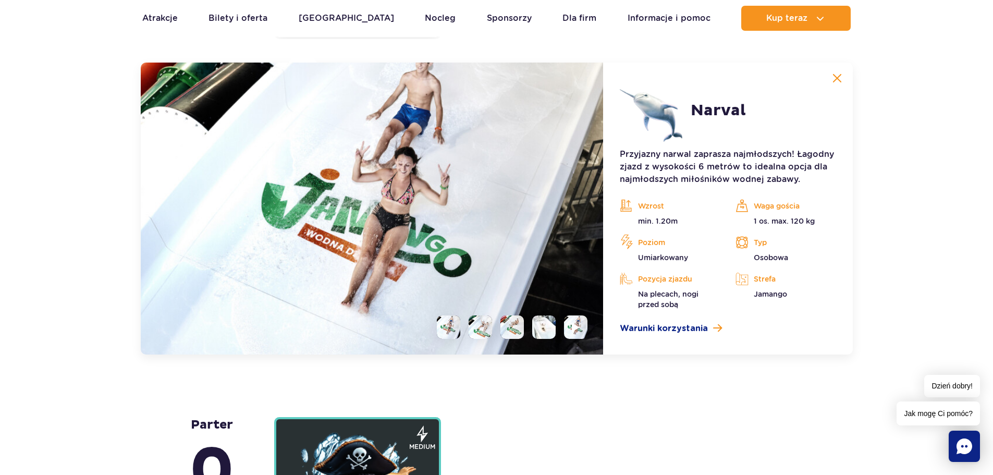
click at [512, 327] on li at bounding box center [512, 326] width 23 height 23
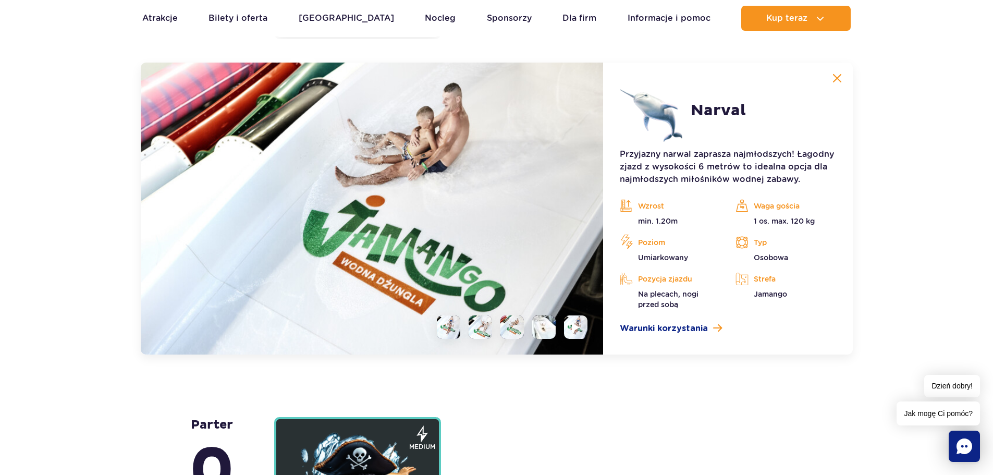
click at [540, 327] on li at bounding box center [543, 326] width 23 height 23
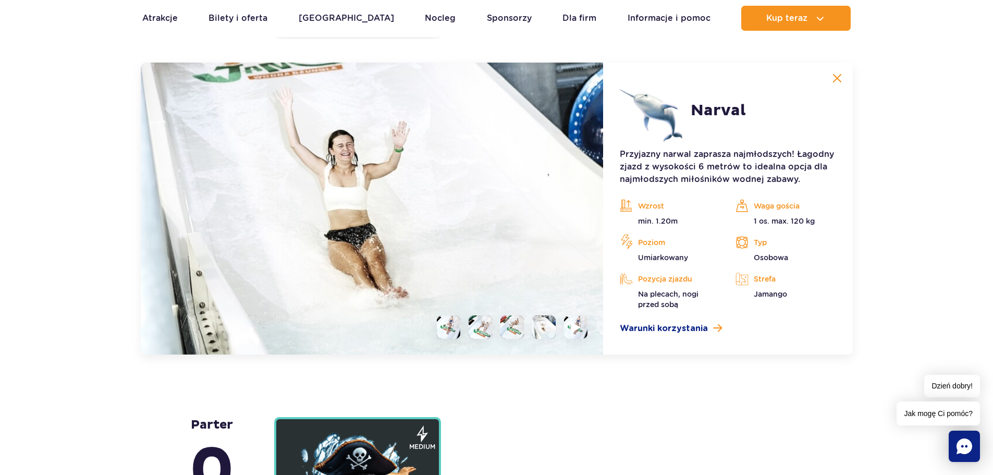
click at [572, 328] on img at bounding box center [576, 327] width 10 height 12
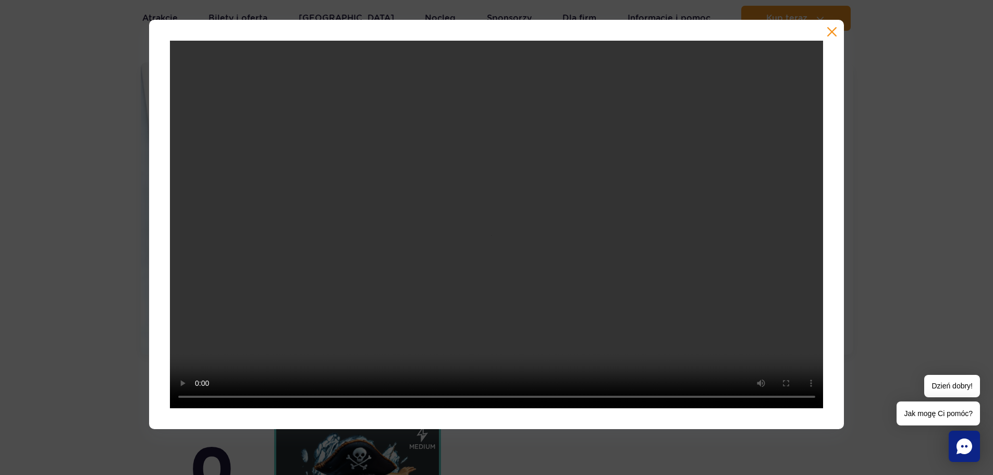
click at [832, 37] on button "button" at bounding box center [832, 32] width 10 height 10
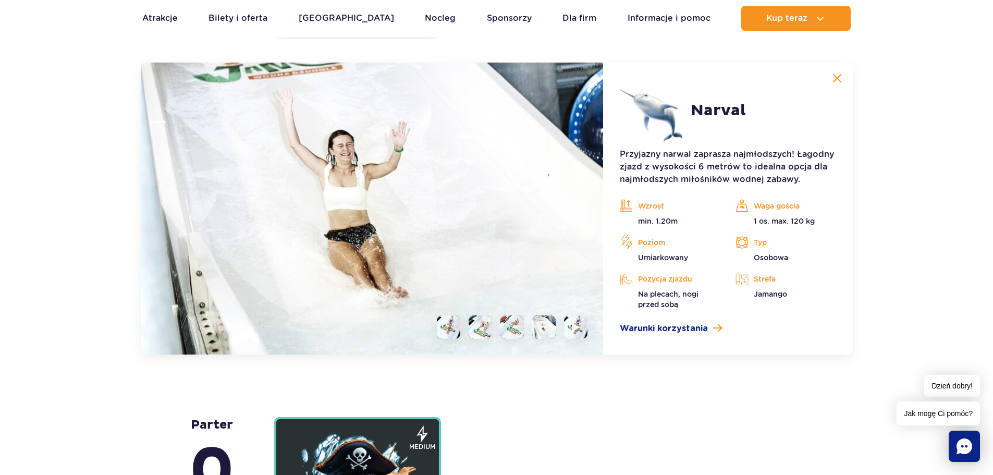
click at [840, 81] on img at bounding box center [837, 78] width 9 height 9
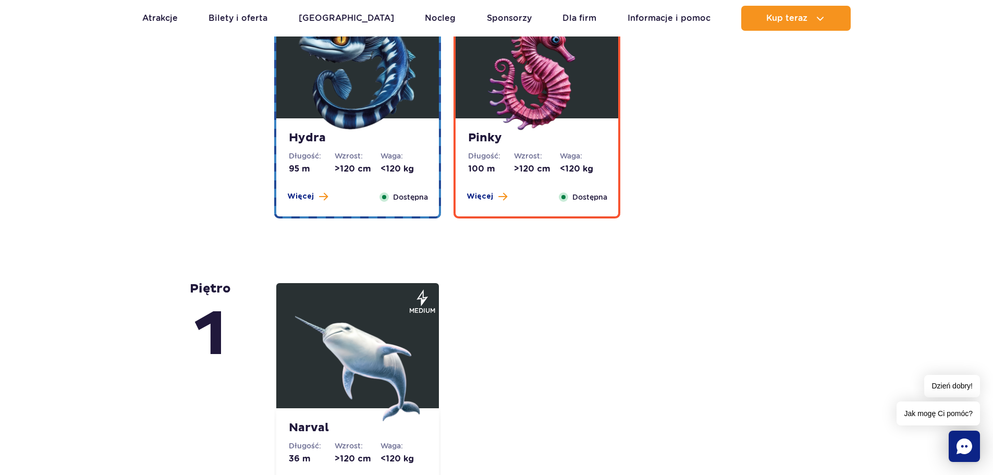
scroll to position [2011, 0]
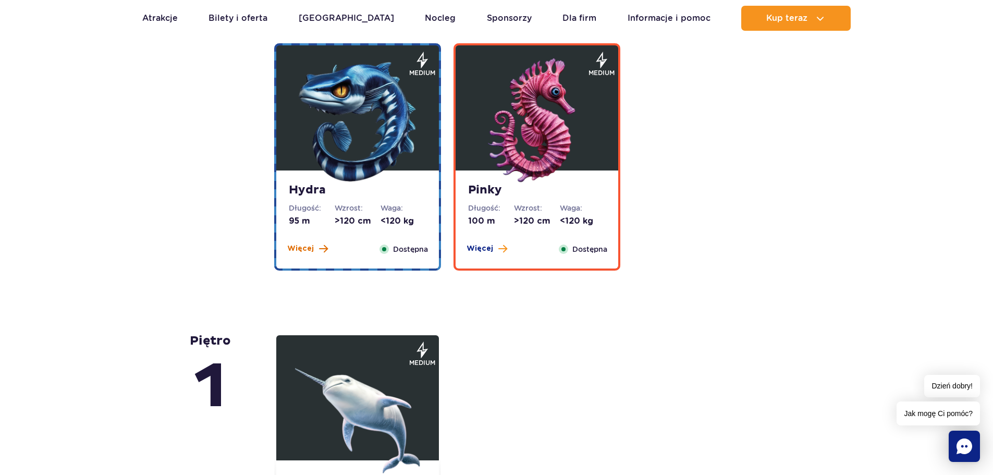
click at [310, 248] on span "Więcej" at bounding box center [300, 248] width 27 height 10
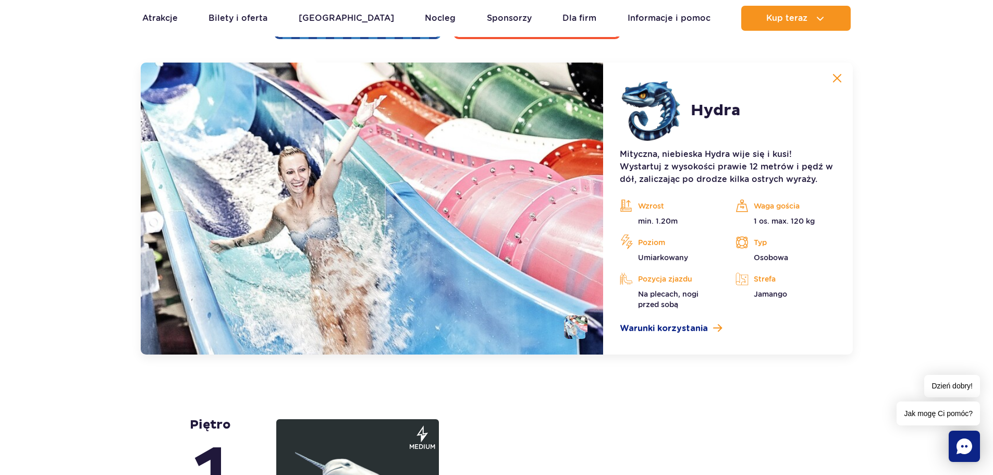
click at [837, 82] on img at bounding box center [837, 78] width 9 height 9
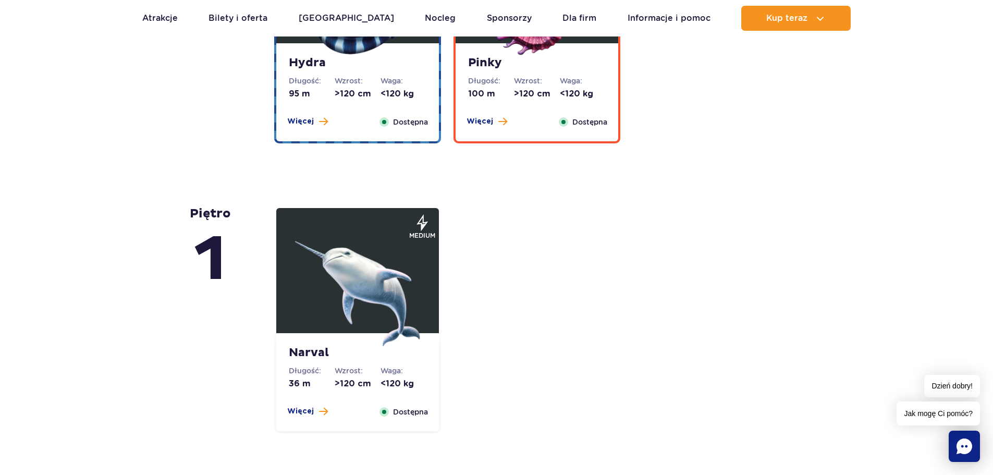
scroll to position [2086, 0]
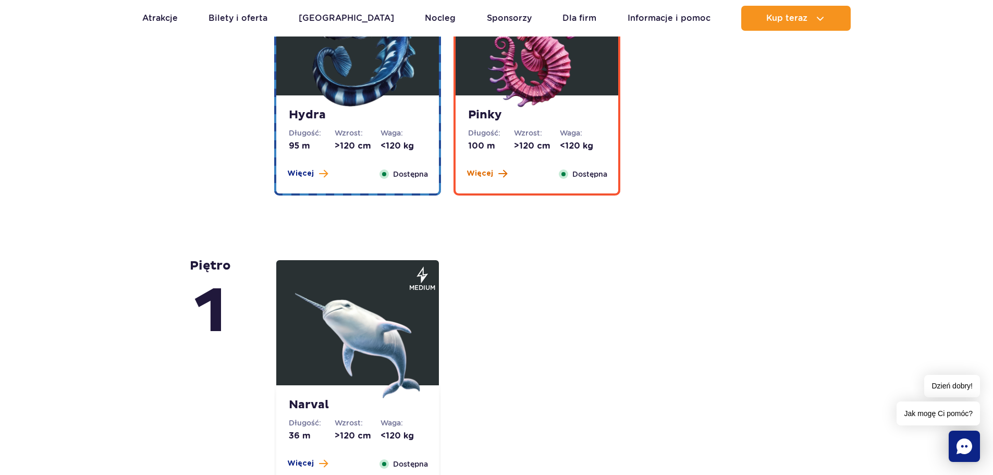
click at [477, 172] on span "Więcej" at bounding box center [480, 173] width 27 height 10
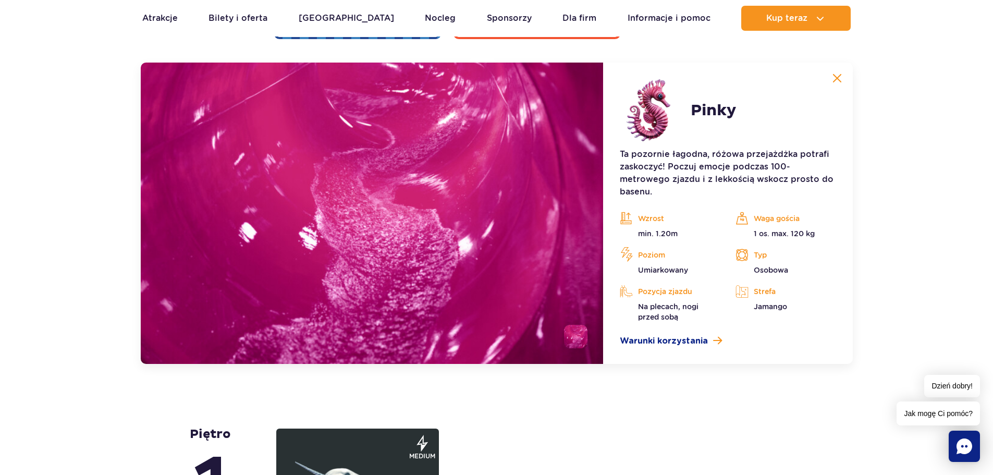
click at [839, 79] on img at bounding box center [837, 78] width 9 height 9
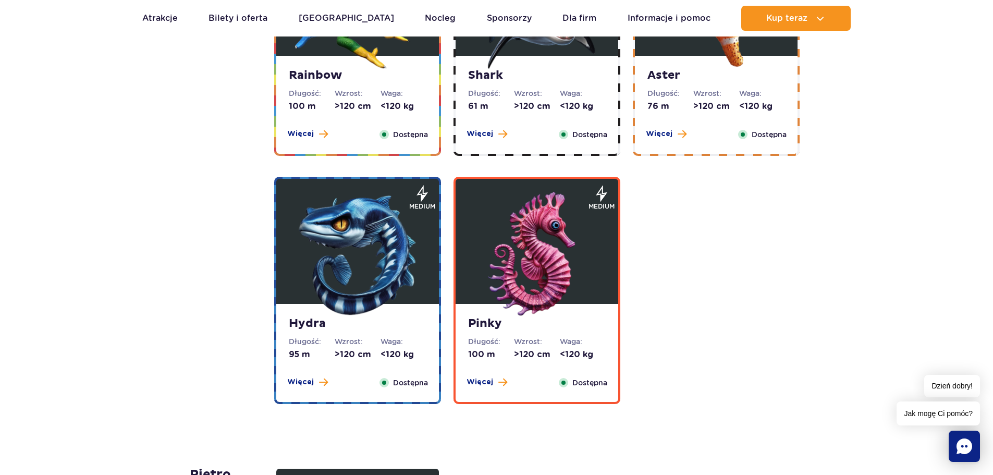
scroll to position [1773, 0]
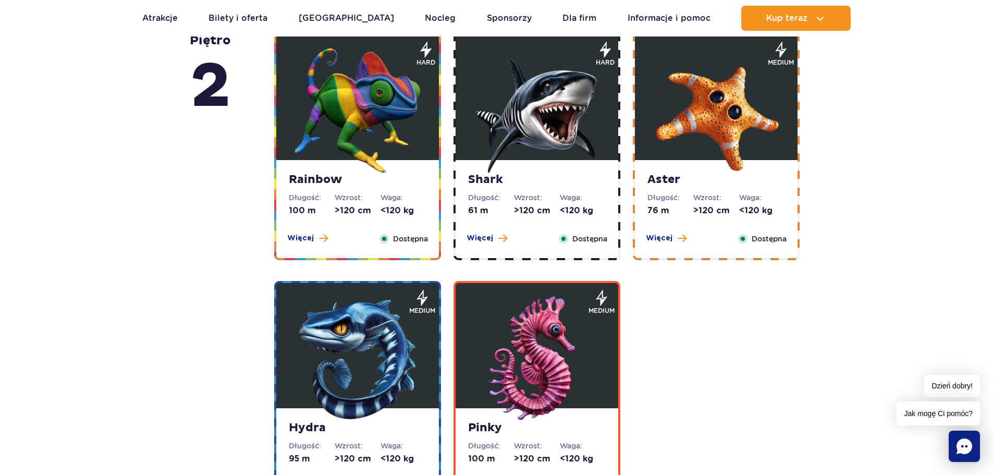
click at [310, 234] on span "Więcej" at bounding box center [300, 238] width 27 height 10
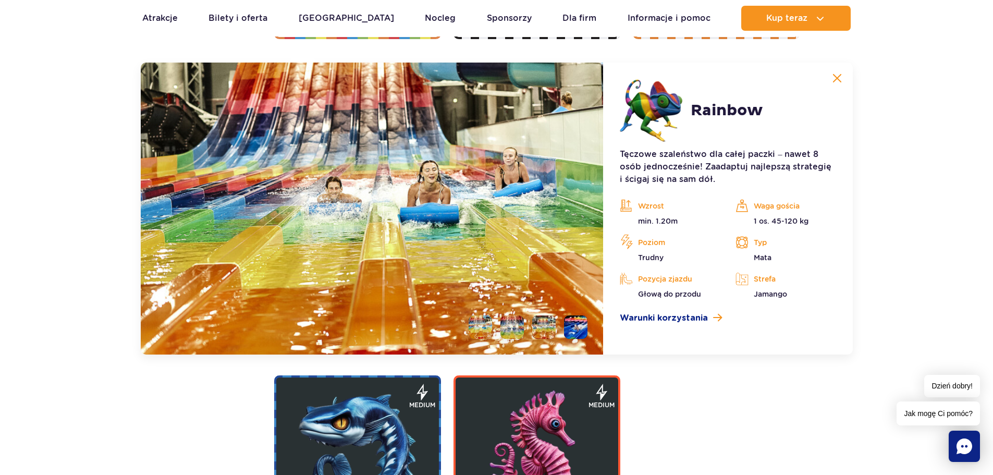
click at [840, 76] on img at bounding box center [837, 78] width 9 height 9
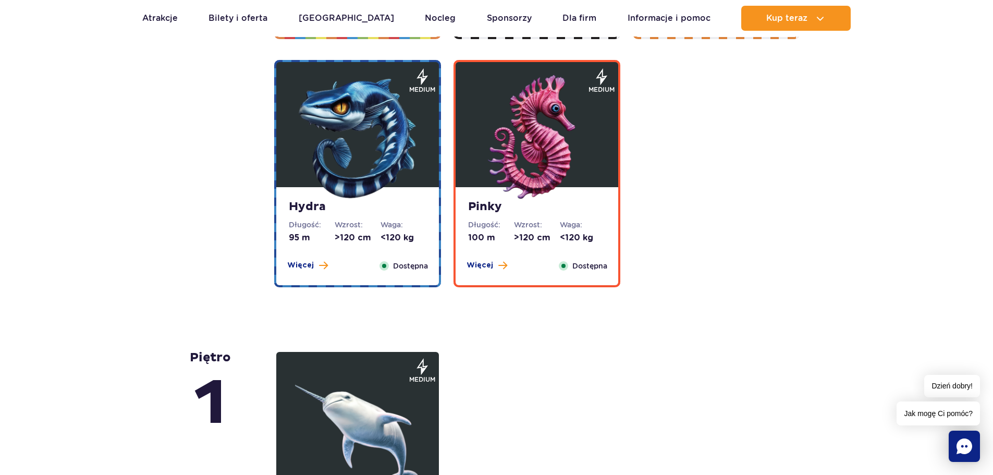
click at [484, 274] on div "Pinky Długość: 100 m Wzrost: >120 cm Waga: <120 kg Więcej Zamknij Dostępna" at bounding box center [537, 236] width 163 height 98
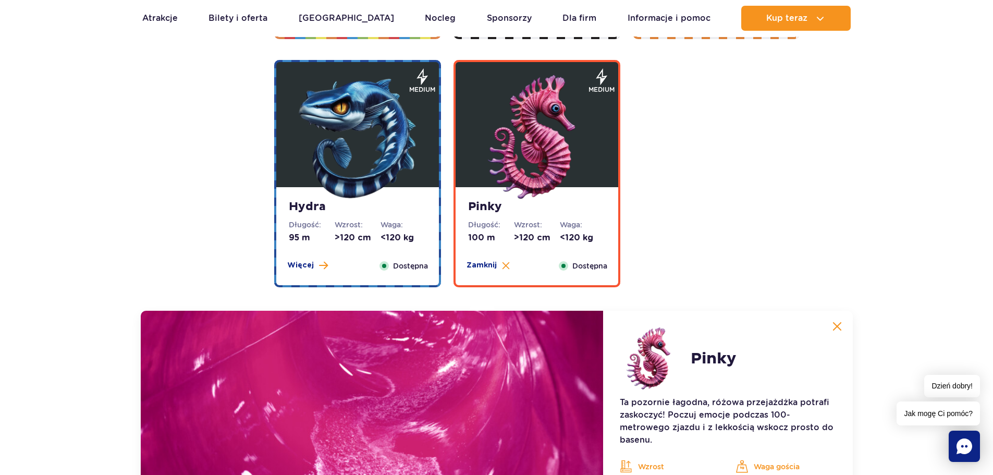
scroll to position [2242, 0]
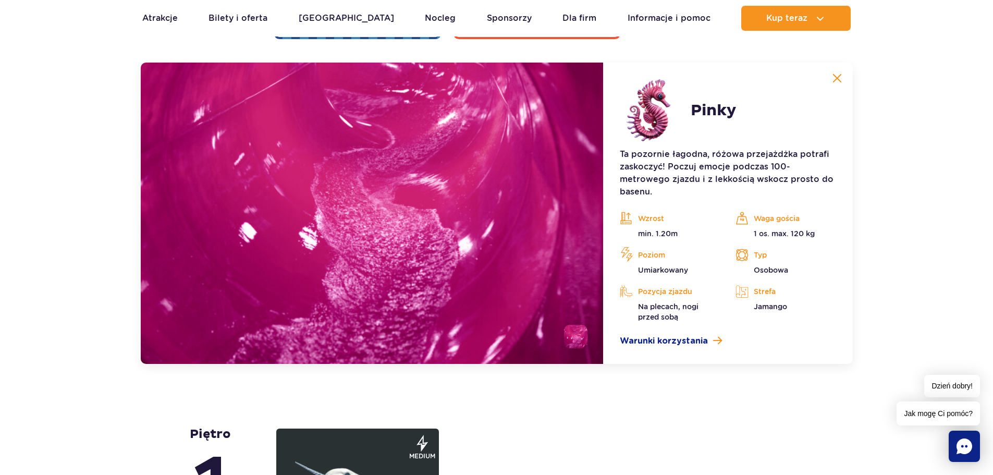
click at [842, 72] on button at bounding box center [837, 78] width 21 height 21
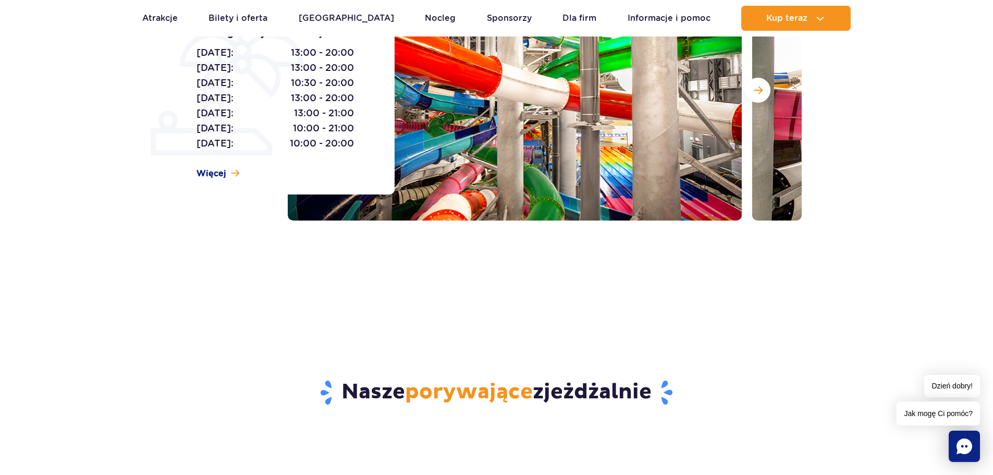
scroll to position [0, 0]
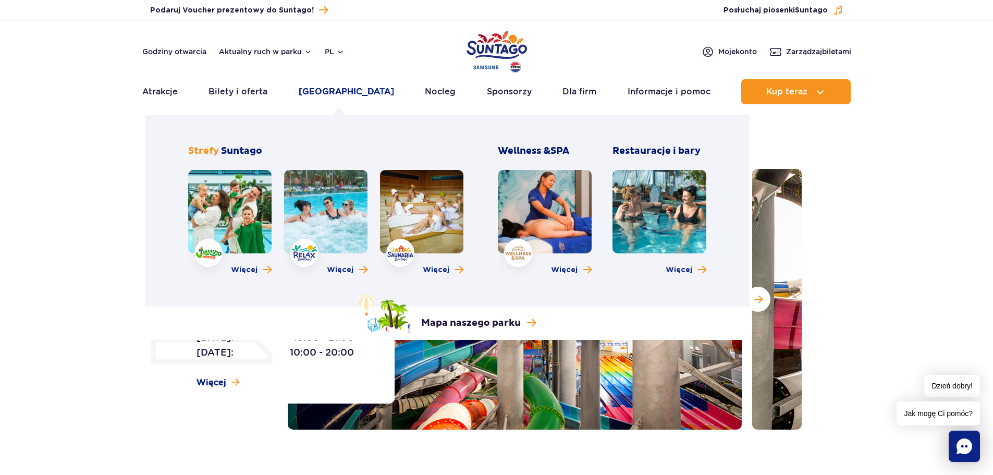
click at [335, 90] on link "[GEOGRAPHIC_DATA]" at bounding box center [346, 91] width 95 height 25
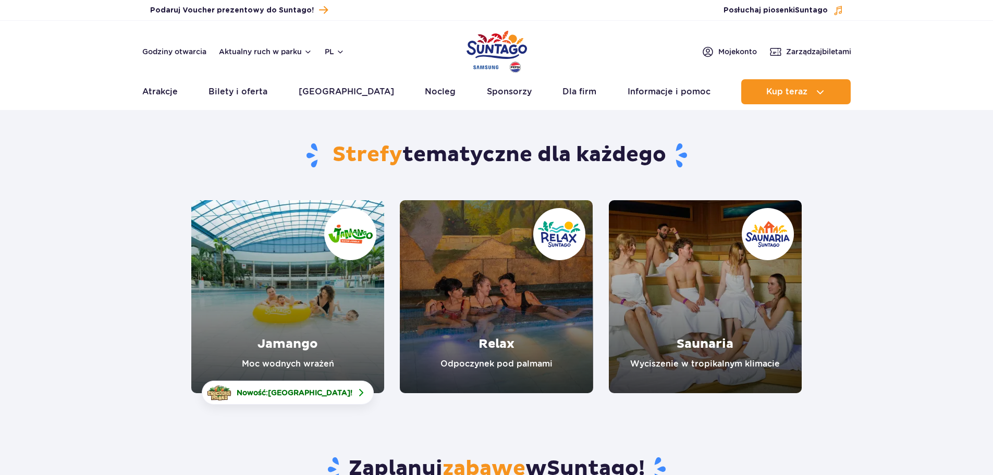
scroll to position [104, 0]
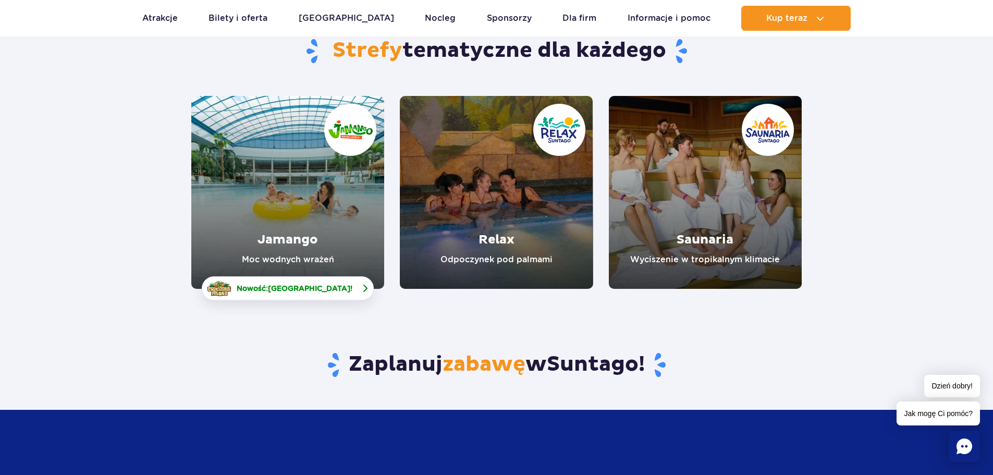
click at [326, 285] on span "[GEOGRAPHIC_DATA]" at bounding box center [309, 288] width 82 height 8
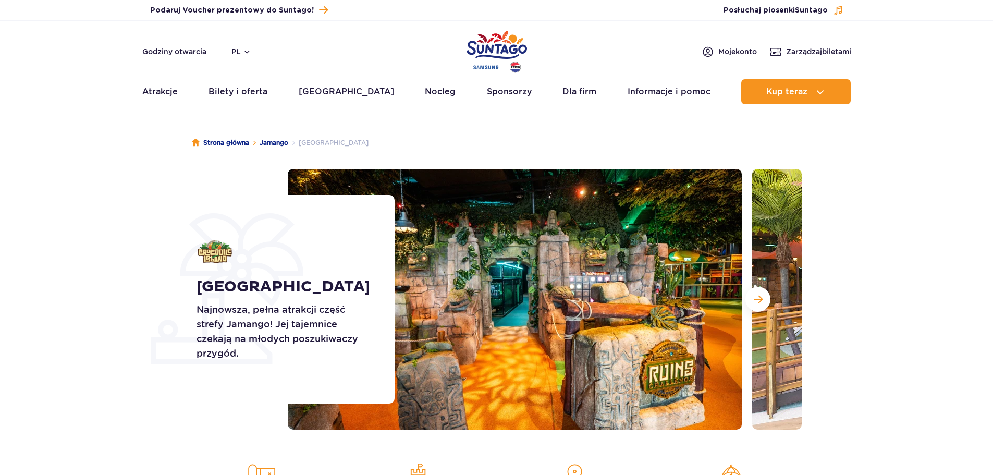
click at [371, 311] on div "Crocodile Island Najnowsza, pełna atrakcji część strefy Jamango! Jej tajemnice …" at bounding box center [497, 299] width 626 height 261
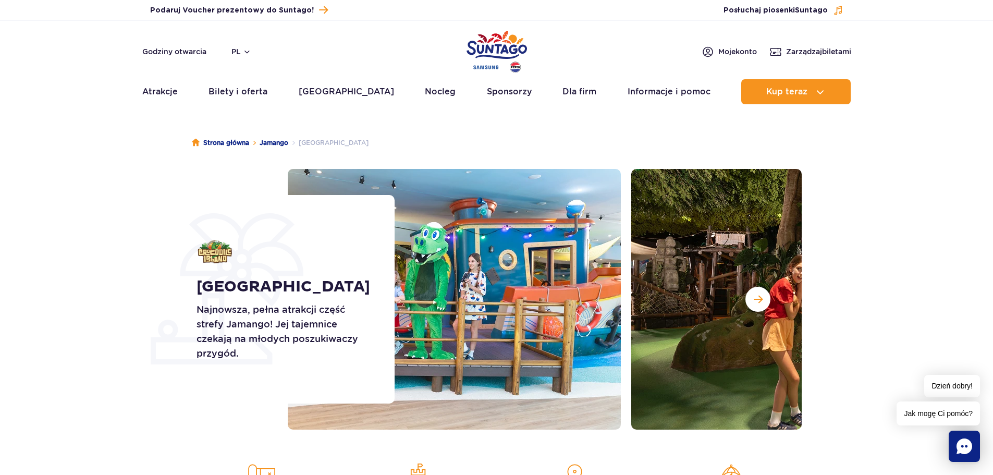
click at [449, 306] on img at bounding box center [394, 299] width 454 height 261
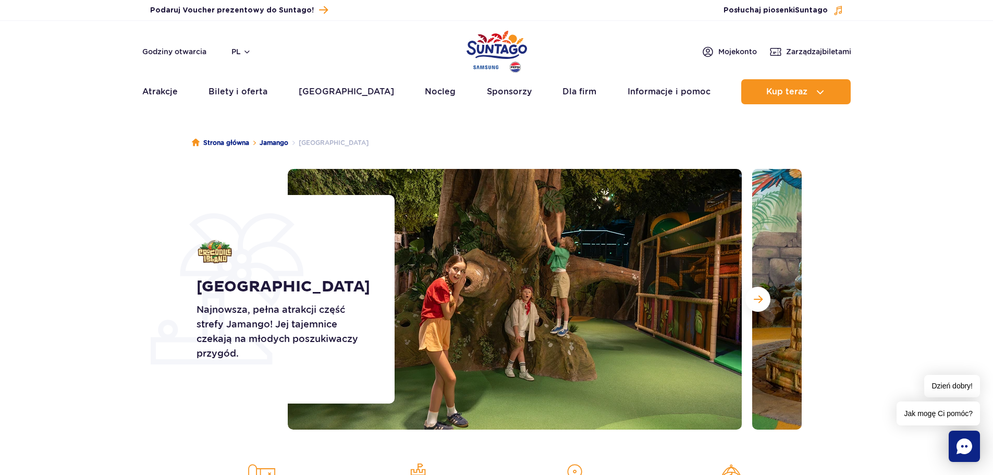
click at [446, 292] on img at bounding box center [515, 299] width 454 height 261
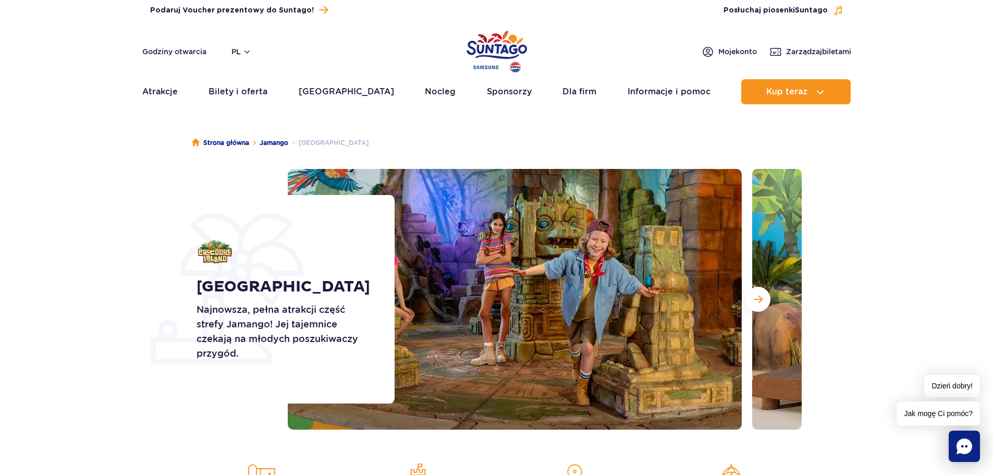
scroll to position [52, 0]
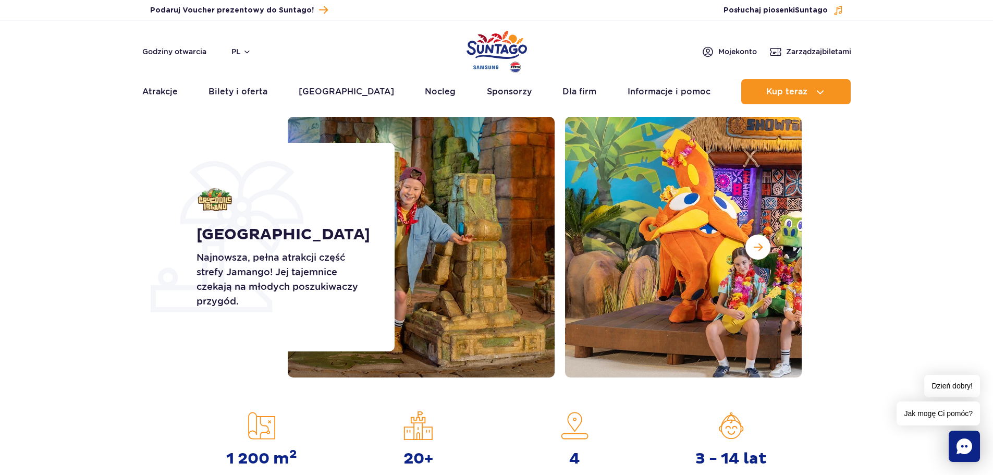
click at [412, 267] on img at bounding box center [328, 247] width 454 height 261
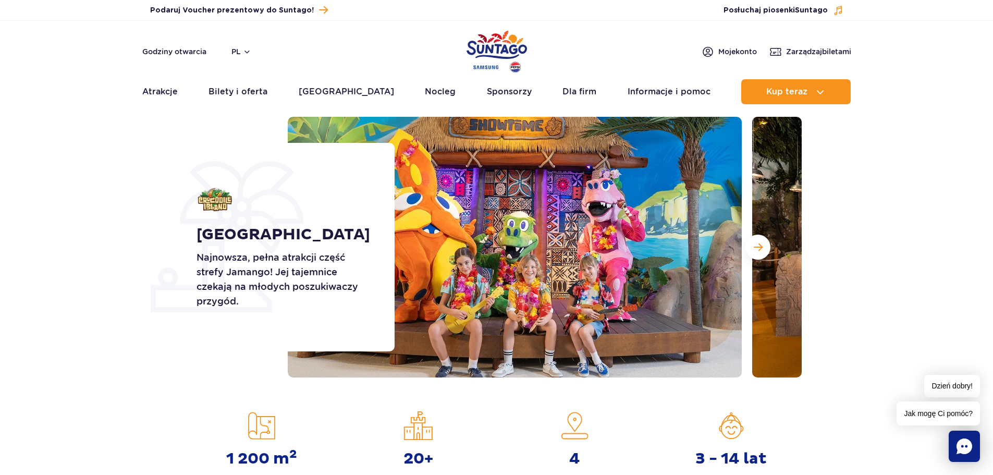
click at [474, 274] on img at bounding box center [515, 247] width 454 height 261
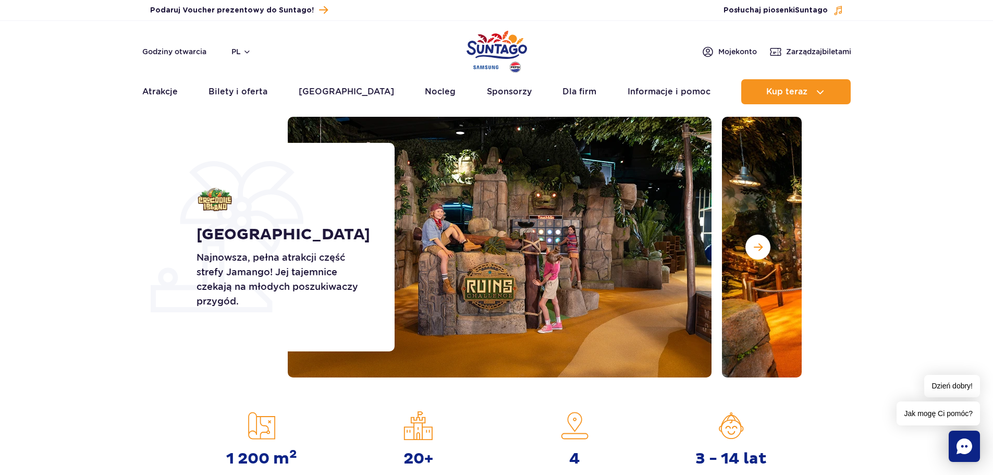
click at [486, 277] on img at bounding box center [485, 247] width 454 height 261
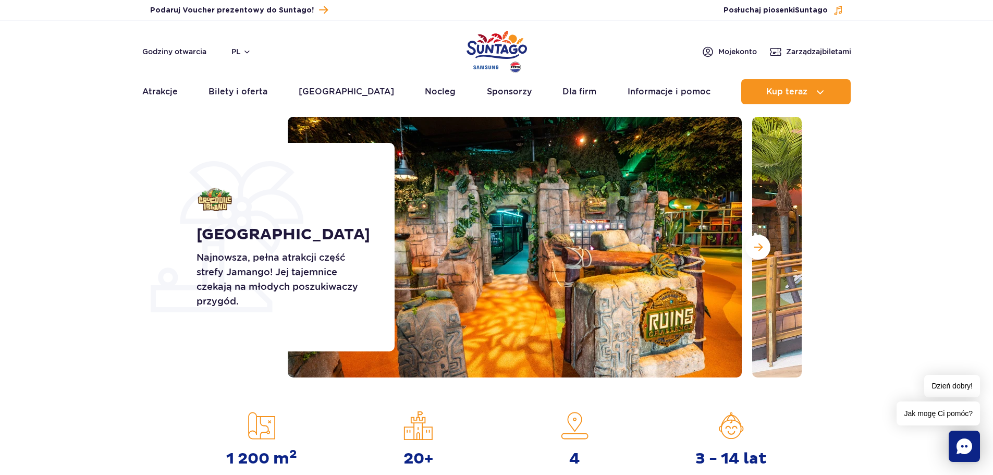
scroll to position [209, 0]
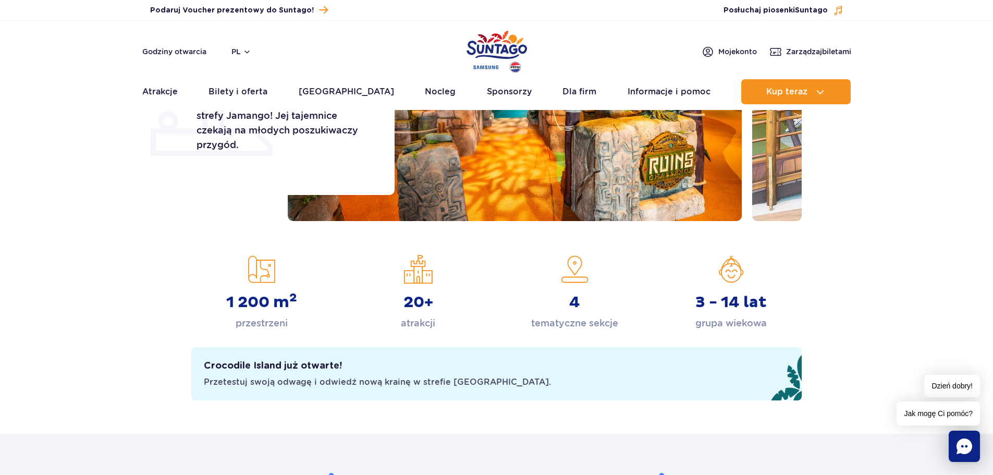
click at [355, 165] on div "Crocodile Island Najnowsza, pełna atrakcji część strefy Jamango! Jej tajemnice …" at bounding box center [497, 90] width 626 height 261
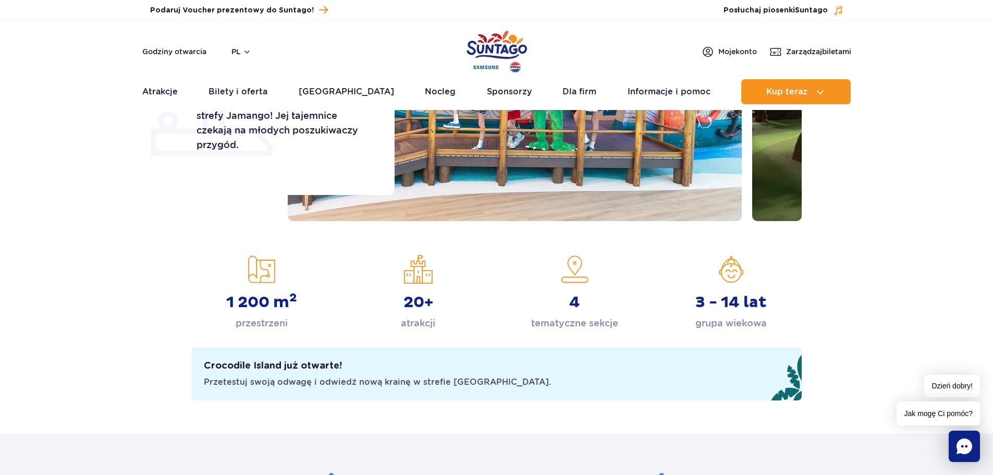
scroll to position [52, 0]
